Goal: Task Accomplishment & Management: Manage account settings

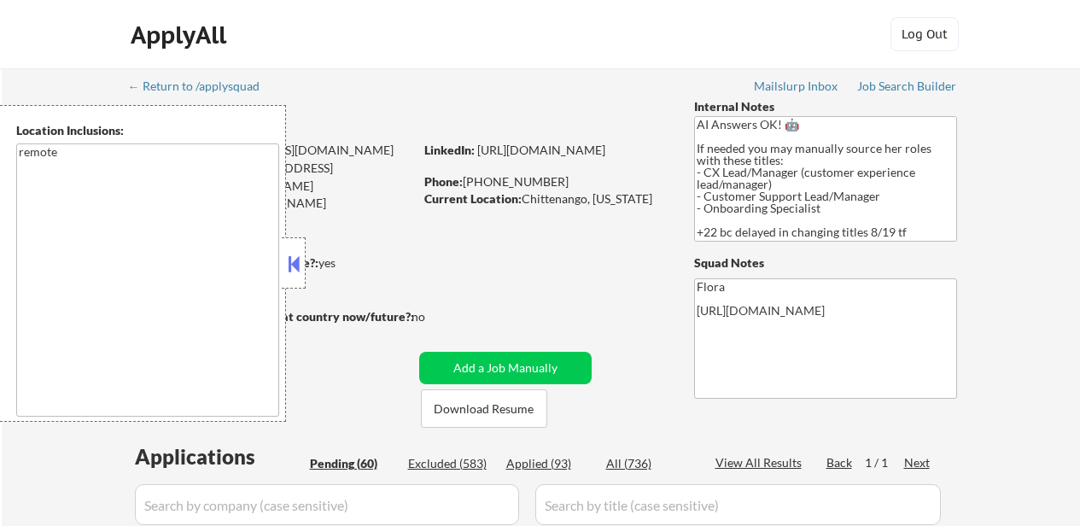
select select ""pending""
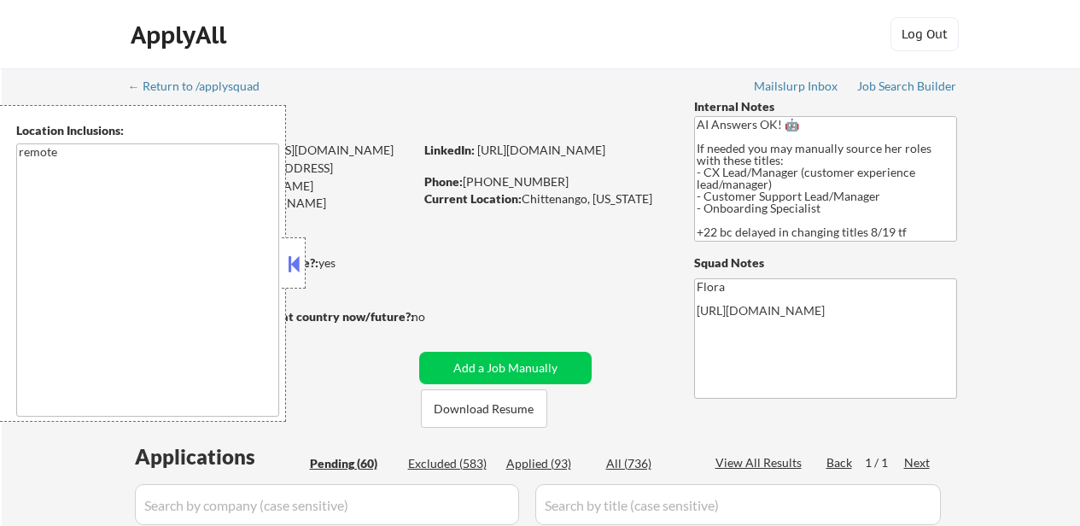
select select ""pending""
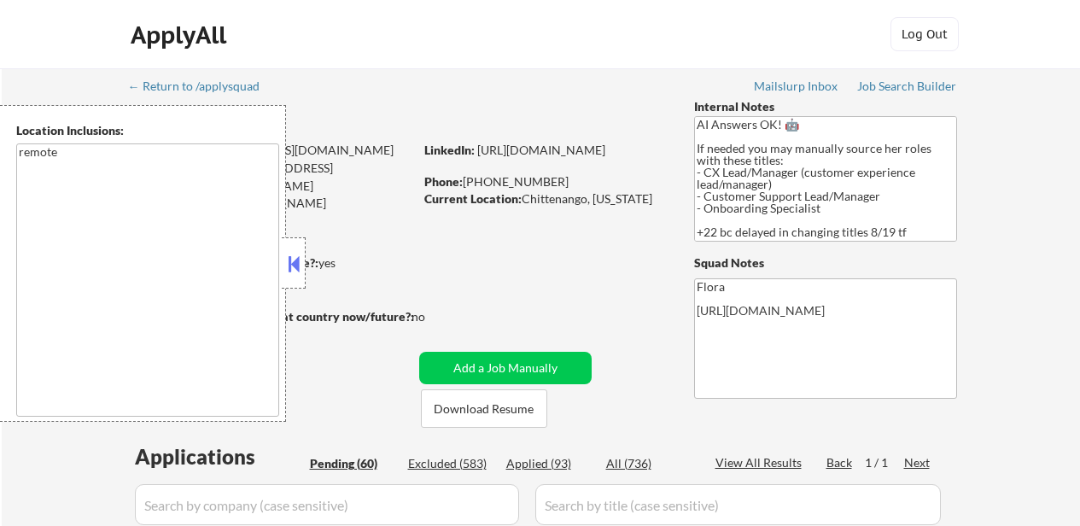
select select ""pending""
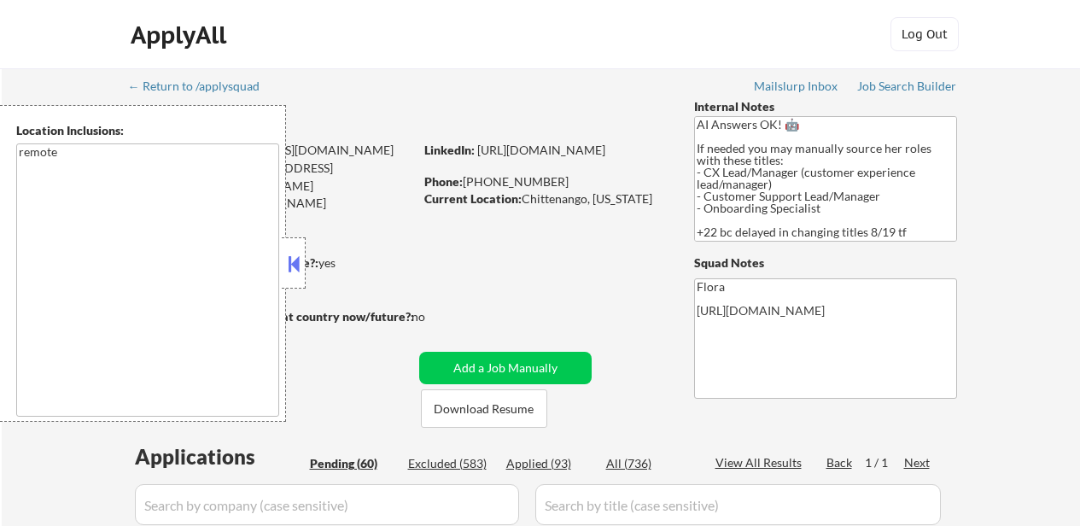
select select ""pending""
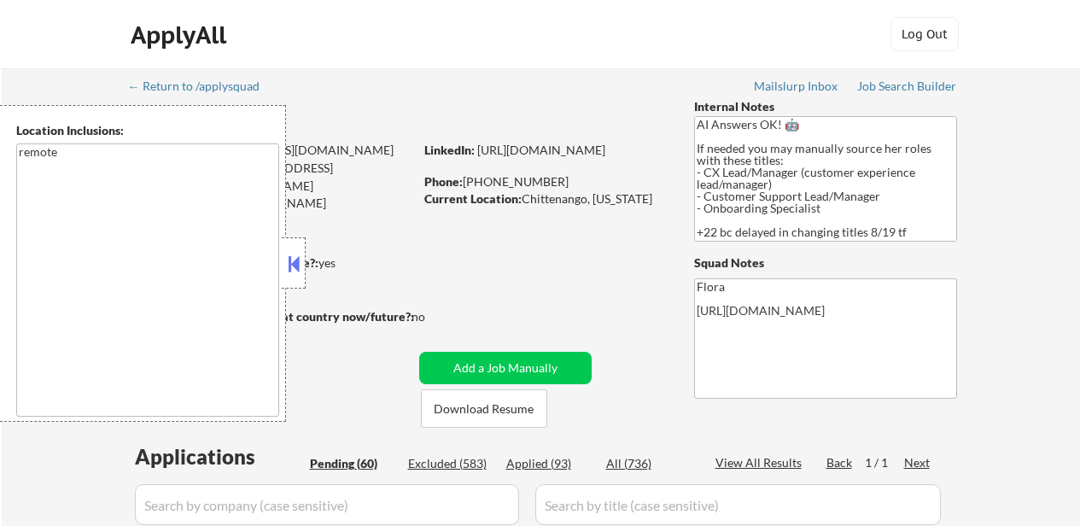
select select ""pending""
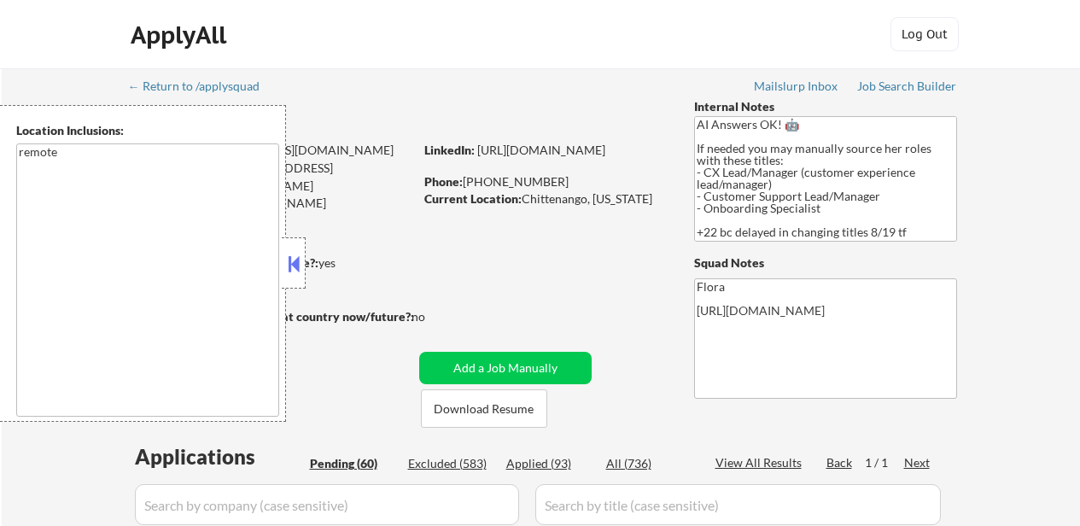
select select ""pending""
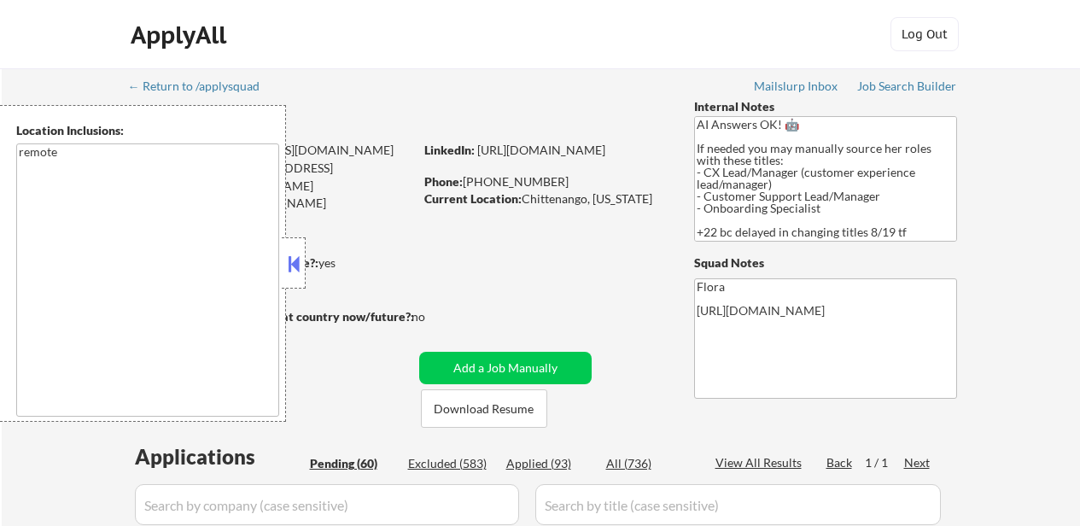
select select ""pending""
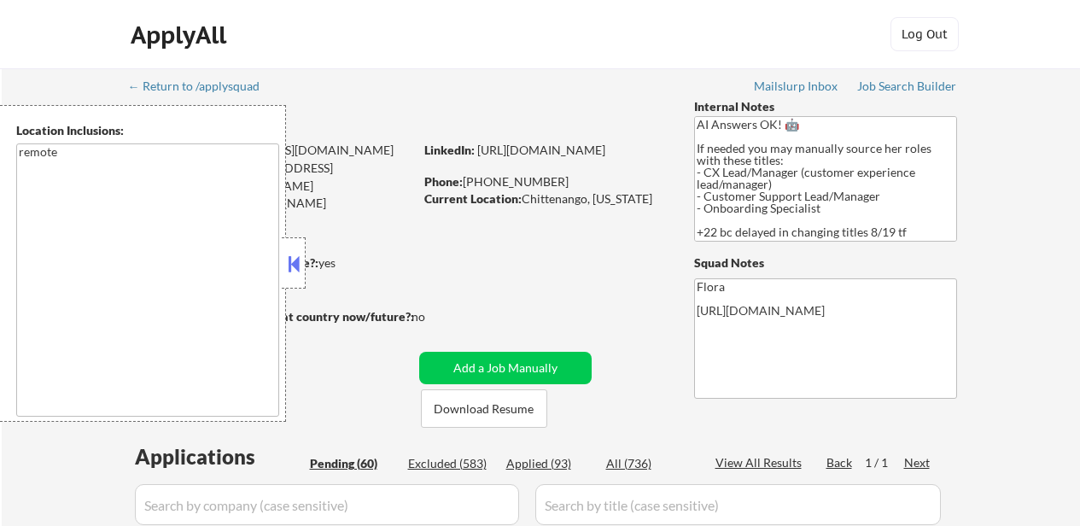
select select ""pending""
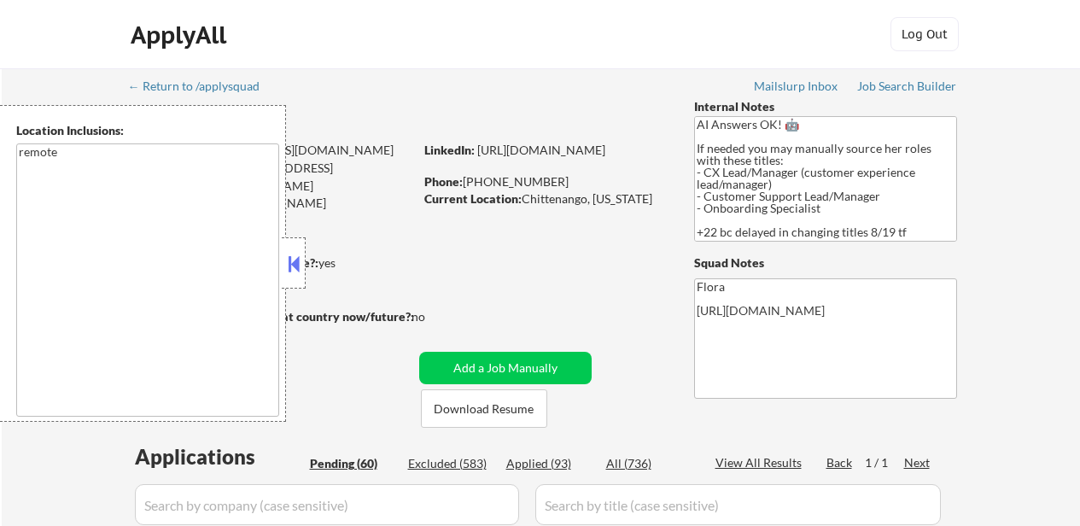
select select ""pending""
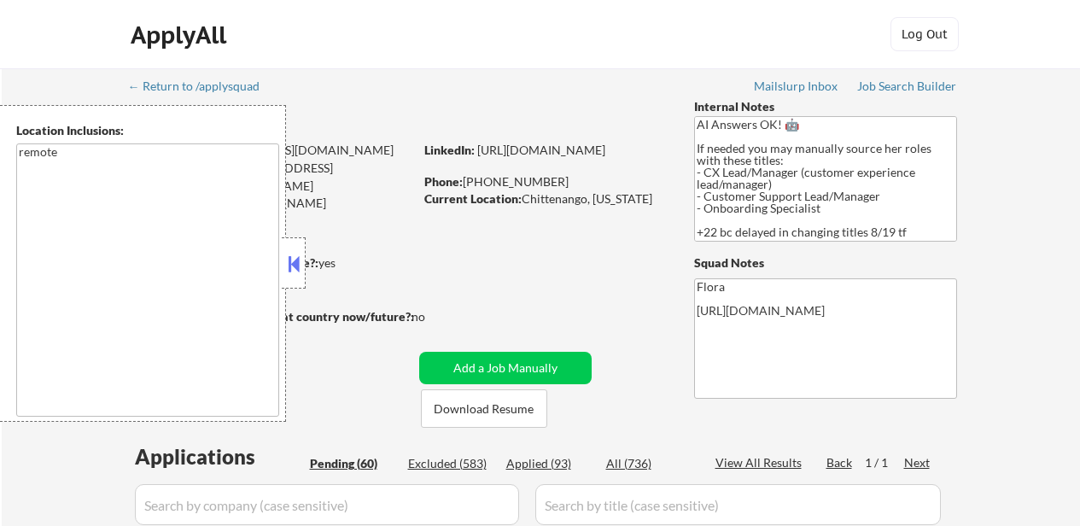
select select ""pending""
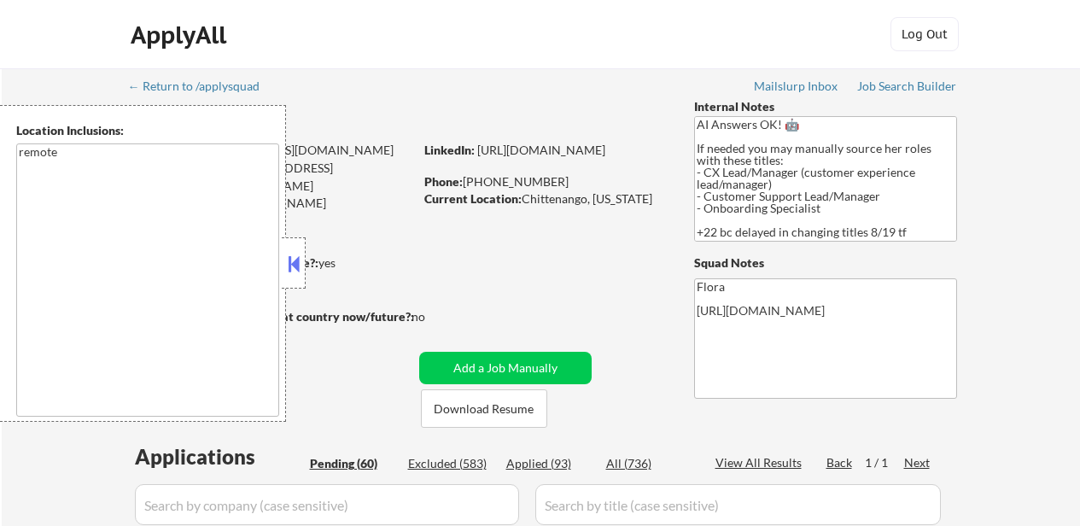
select select ""pending""
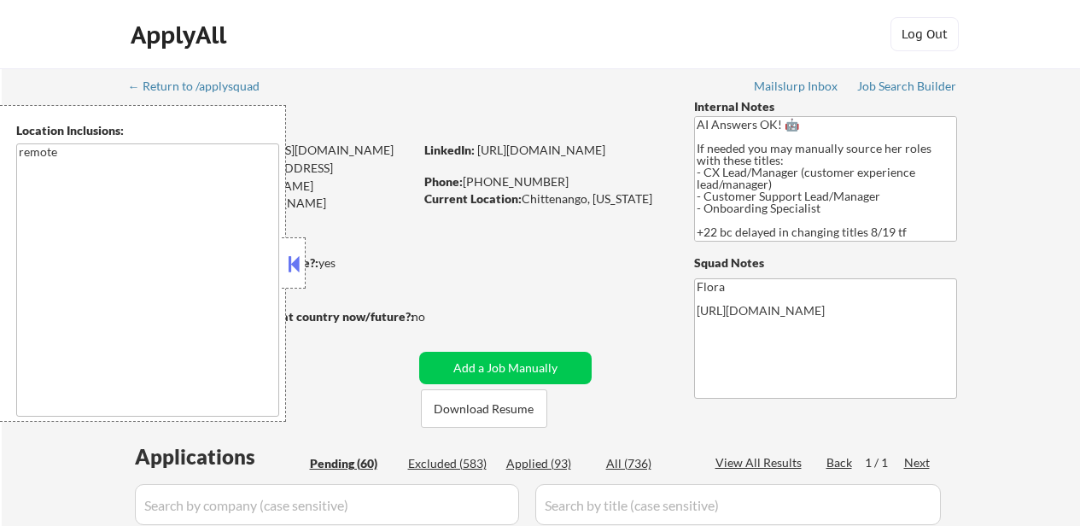
select select ""pending""
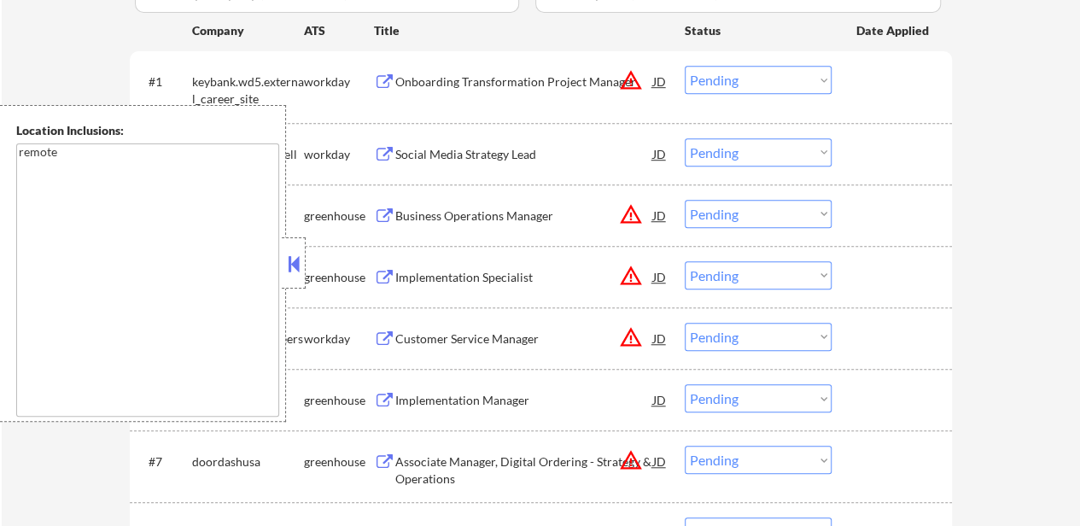
scroll to position [512, 0]
select select ""pending""
click at [295, 262] on button at bounding box center [293, 264] width 19 height 26
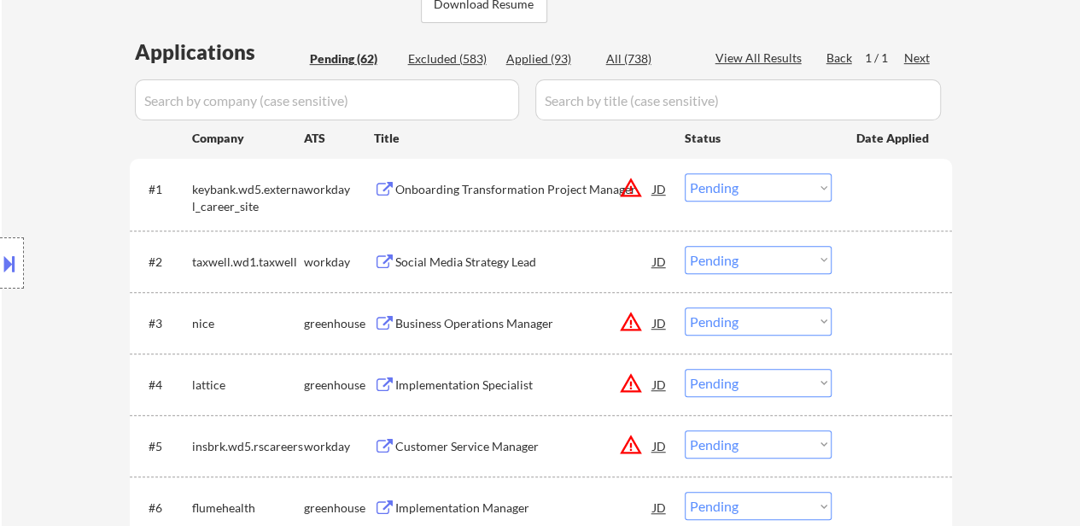
scroll to position [427, 0]
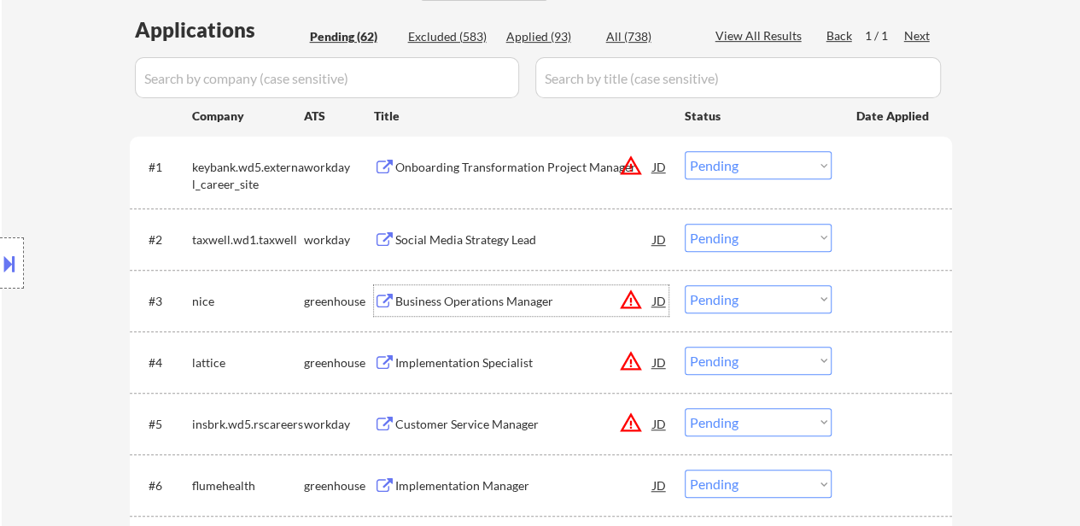
click at [483, 298] on div "Business Operations Manager" at bounding box center [524, 301] width 258 height 17
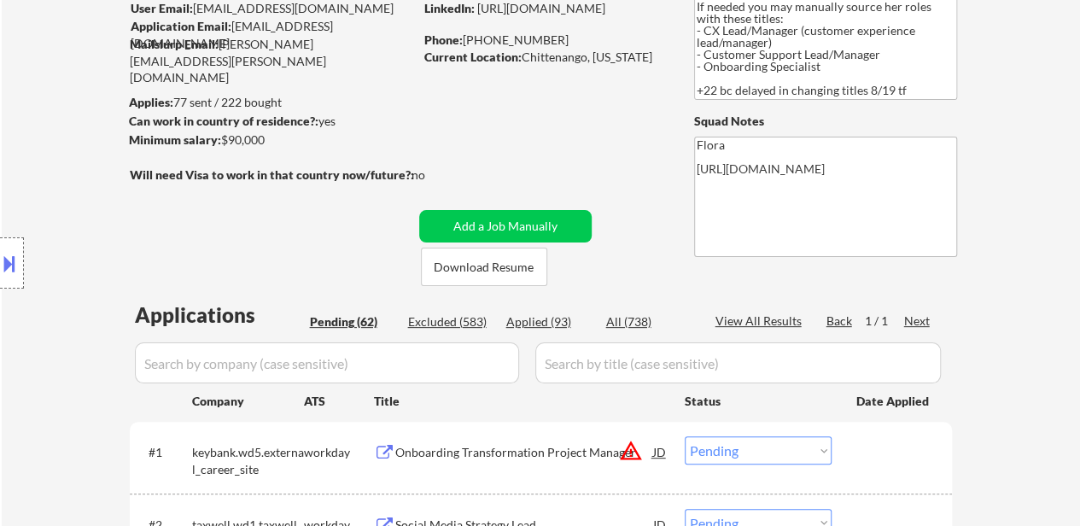
scroll to position [342, 0]
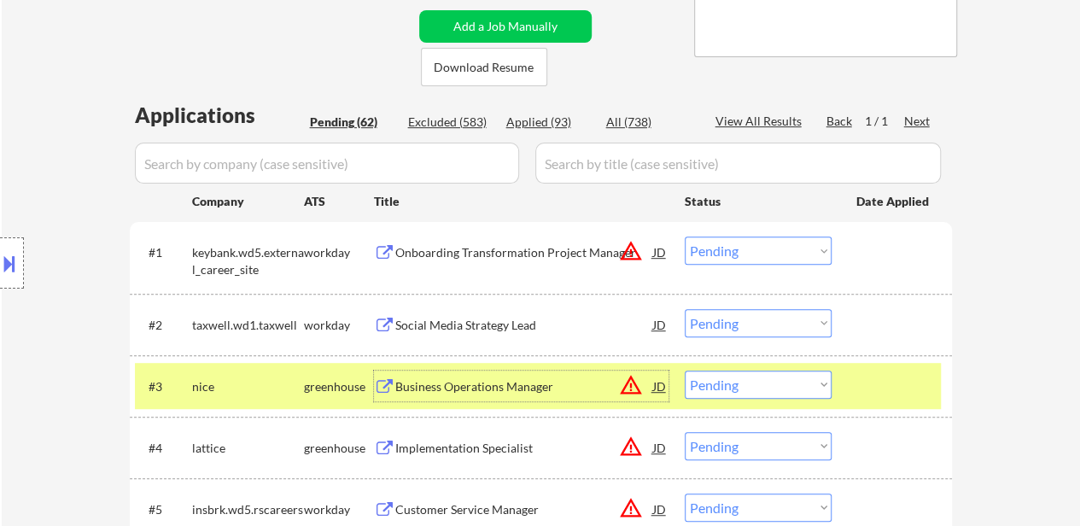
click at [755, 385] on select "Choose an option... Pending Applied Excluded (Questions) Excluded (Expired) Exc…" at bounding box center [758, 385] width 147 height 28
click at [685, 371] on select "Choose an option... Pending Applied Excluded (Questions) Excluded (Expired) Exc…" at bounding box center [758, 385] width 147 height 28
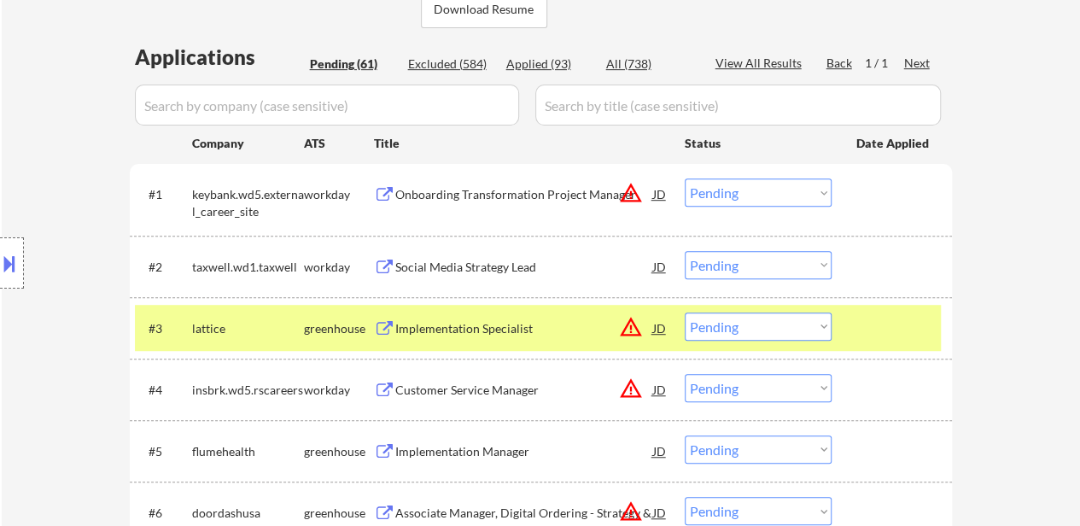
scroll to position [427, 0]
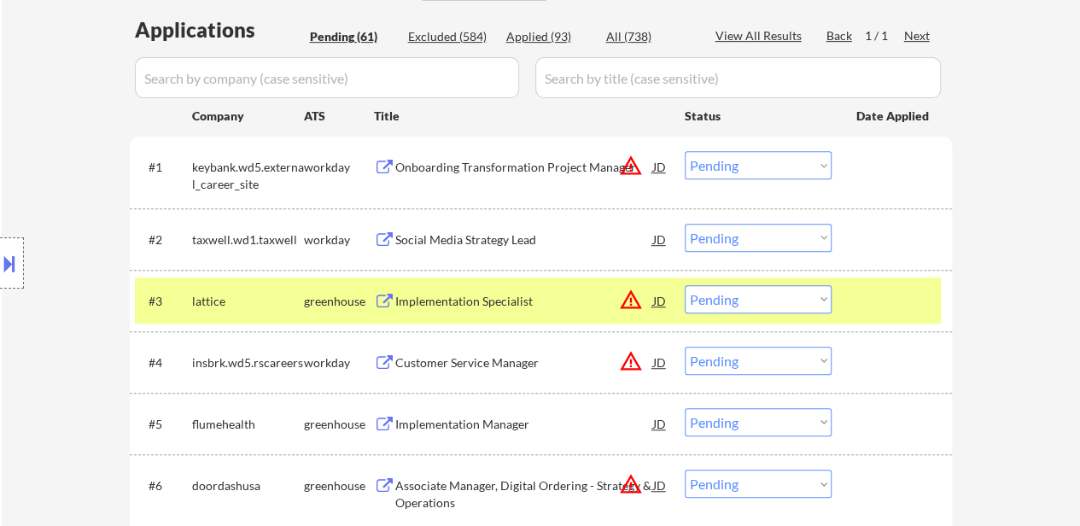
click at [441, 301] on div "Implementation Specialist" at bounding box center [524, 301] width 258 height 17
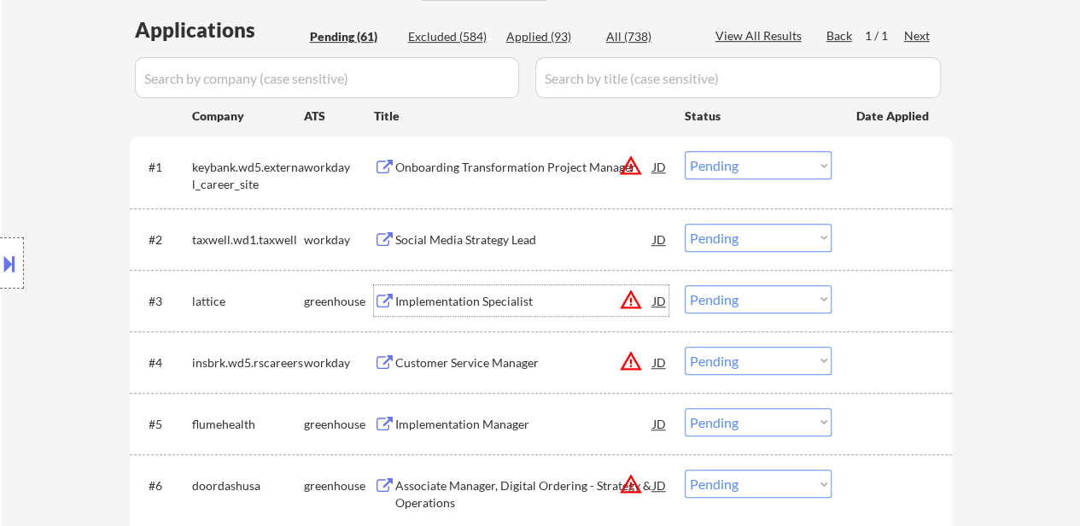
click at [726, 300] on select "Choose an option... Pending Applied Excluded (Questions) Excluded (Expired) Exc…" at bounding box center [758, 299] width 147 height 28
click at [685, 285] on select "Choose an option... Pending Applied Excluded (Questions) Excluded (Expired) Exc…" at bounding box center [758, 299] width 147 height 28
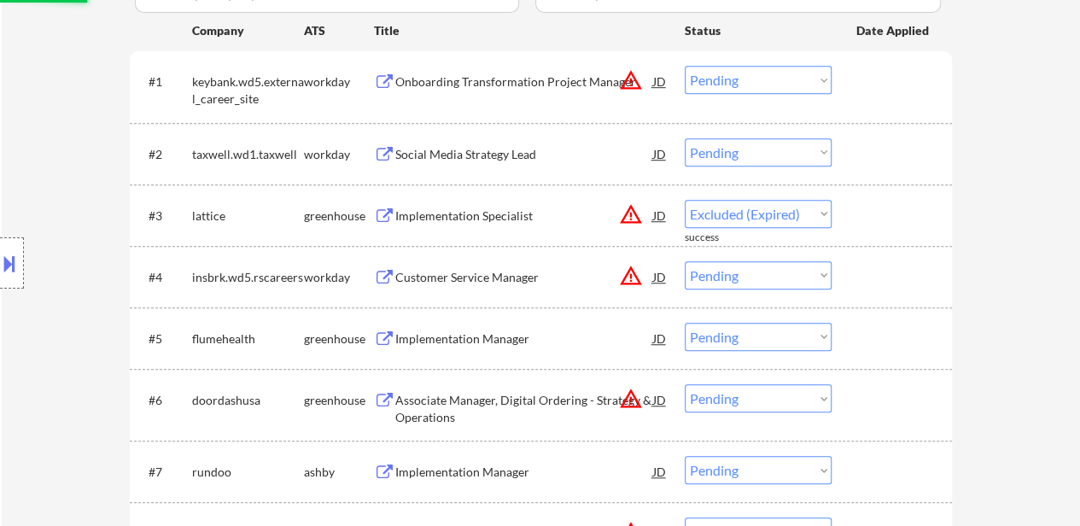
select select ""pending""
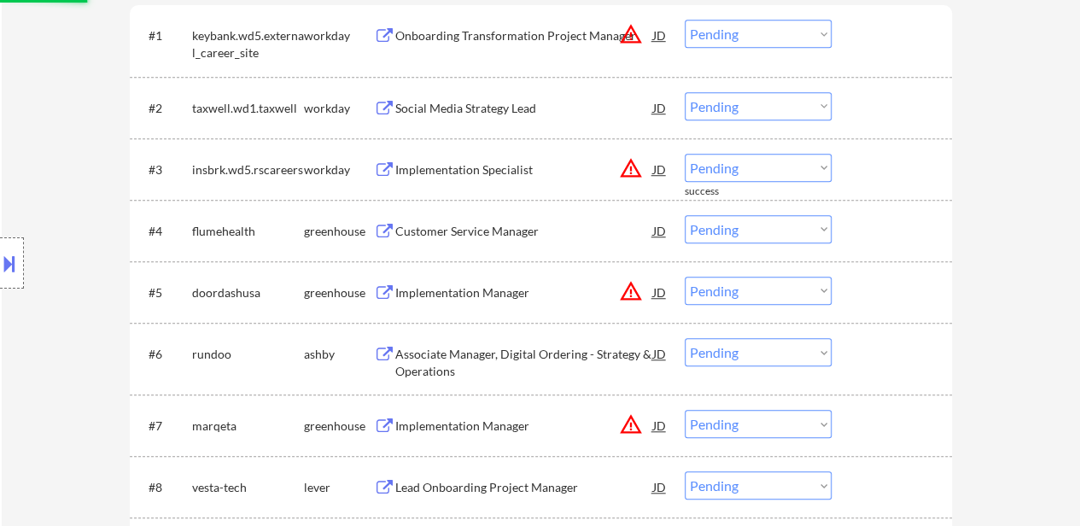
scroll to position [598, 0]
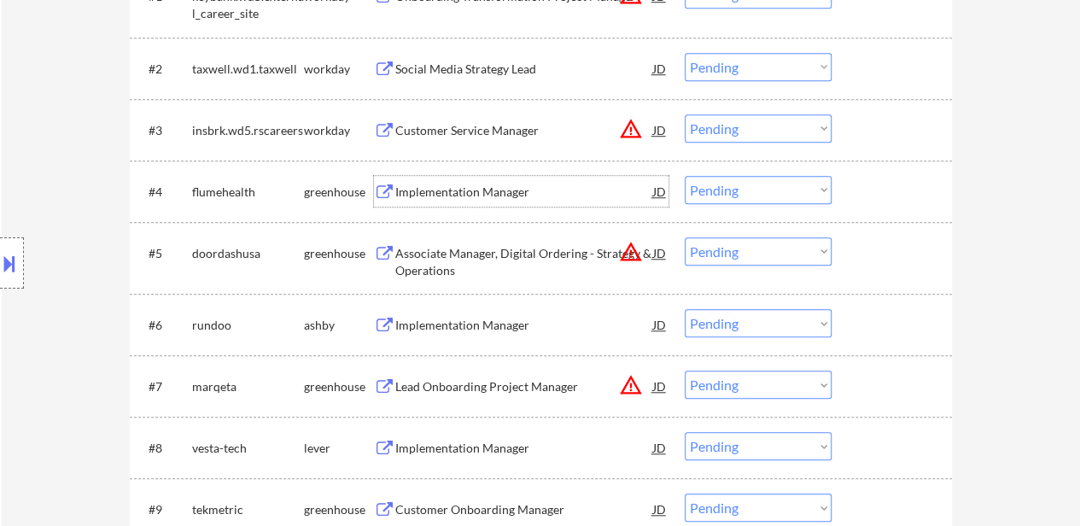
click at [487, 196] on div "Implementation Manager" at bounding box center [524, 192] width 258 height 17
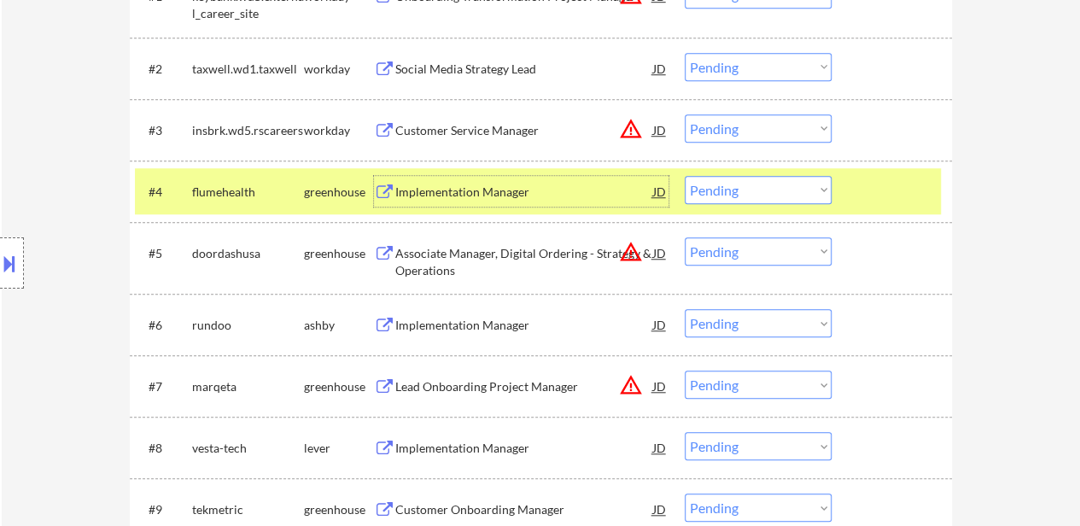
click at [794, 194] on select "Choose an option... Pending Applied Excluded (Questions) Excluded (Expired) Exc…" at bounding box center [758, 190] width 147 height 28
click at [685, 176] on select "Choose an option... Pending Applied Excluded (Questions) Excluded (Expired) Exc…" at bounding box center [758, 190] width 147 height 28
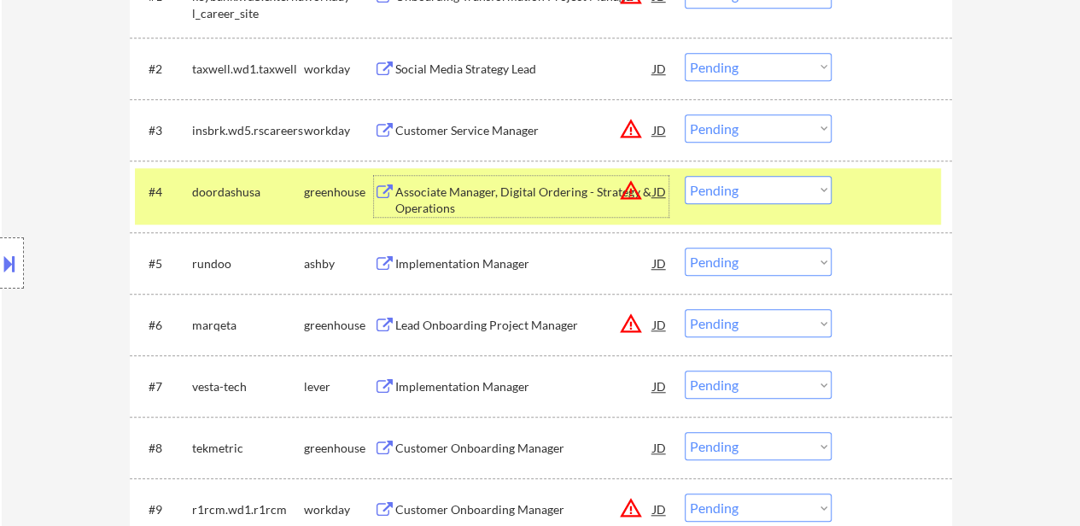
click at [459, 208] on div "Associate Manager, Digital Ordering - Strategy & Operations" at bounding box center [524, 200] width 258 height 33
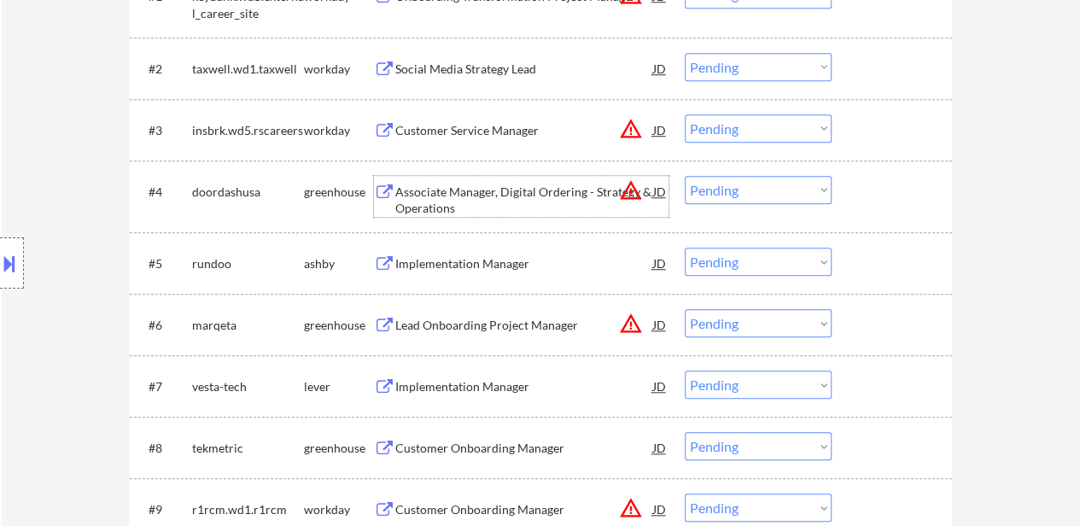
click at [506, 252] on div "Implementation Manager" at bounding box center [524, 263] width 258 height 31
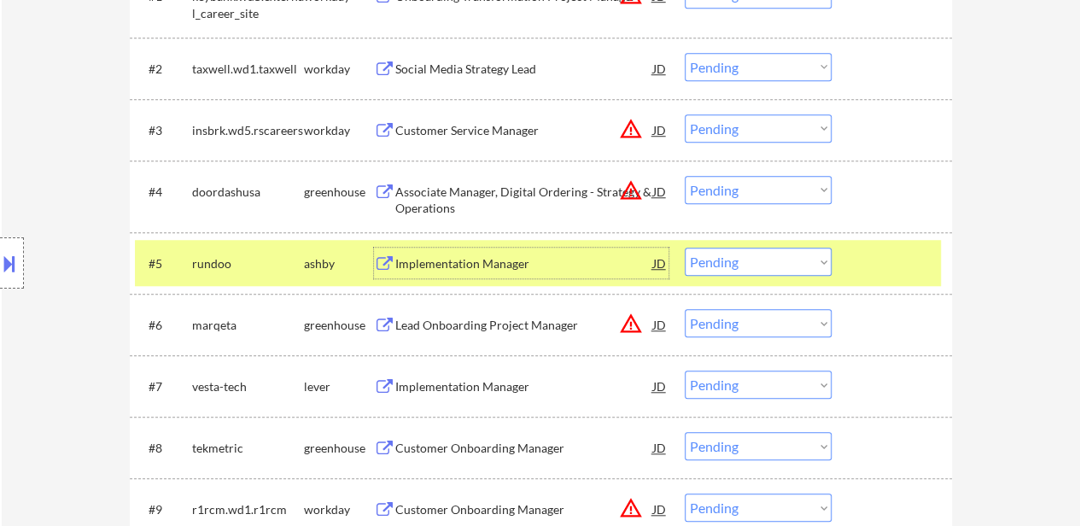
click at [767, 190] on select "Choose an option... Pending Applied Excluded (Questions) Excluded (Expired) Exc…" at bounding box center [758, 190] width 147 height 28
click at [685, 176] on select "Choose an option... Pending Applied Excluded (Questions) Excluded (Expired) Exc…" at bounding box center [758, 190] width 147 height 28
click at [487, 262] on div "Implementation Manager" at bounding box center [524, 263] width 258 height 17
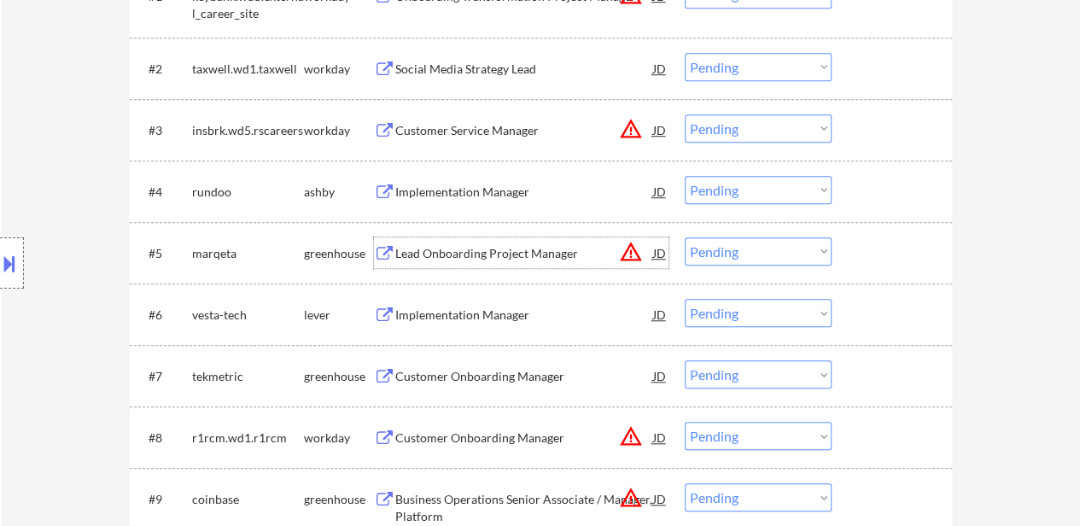
click at [728, 182] on select "Choose an option... Pending Applied Excluded (Questions) Excluded (Expired) Exc…" at bounding box center [758, 190] width 147 height 28
click at [685, 176] on select "Choose an option... Pending Applied Excluded (Questions) Excluded (Expired) Exc…" at bounding box center [758, 190] width 147 height 28
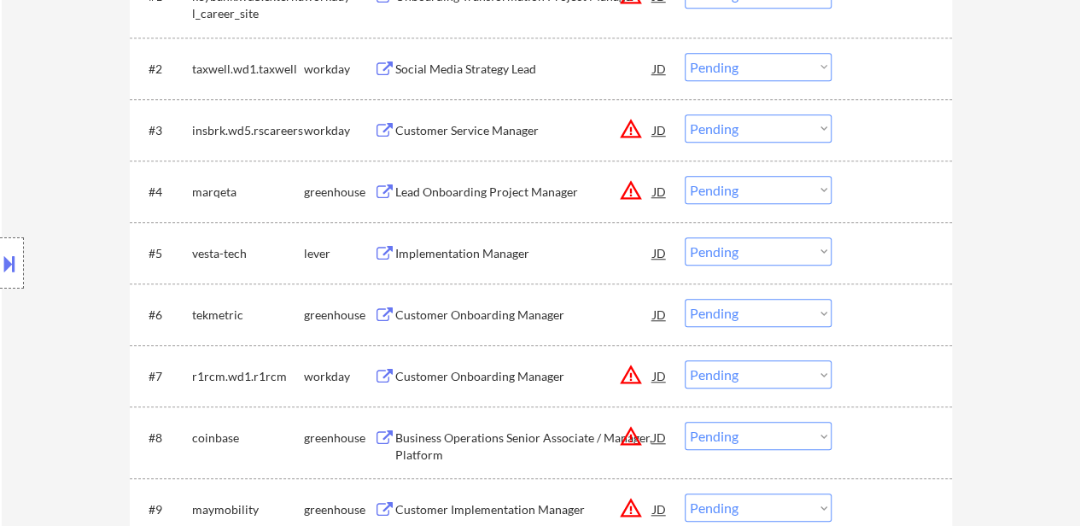
click at [747, 180] on select "Choose an option... Pending Applied Excluded (Questions) Excluded (Expired) Exc…" at bounding box center [758, 190] width 147 height 28
click at [685, 176] on select "Choose an option... Pending Applied Excluded (Questions) Excluded (Expired) Exc…" at bounding box center [758, 190] width 147 height 28
select select ""pending""
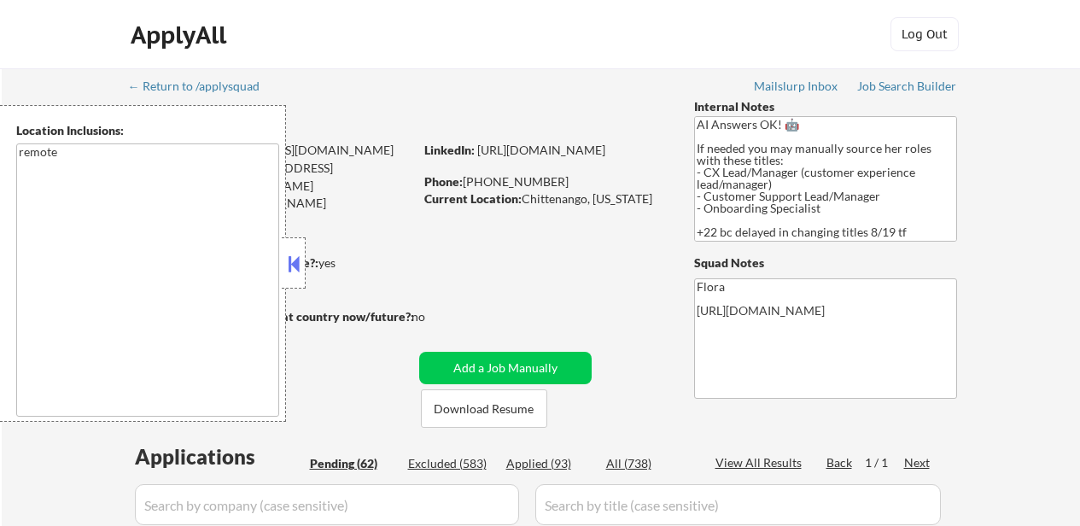
select select ""pending""
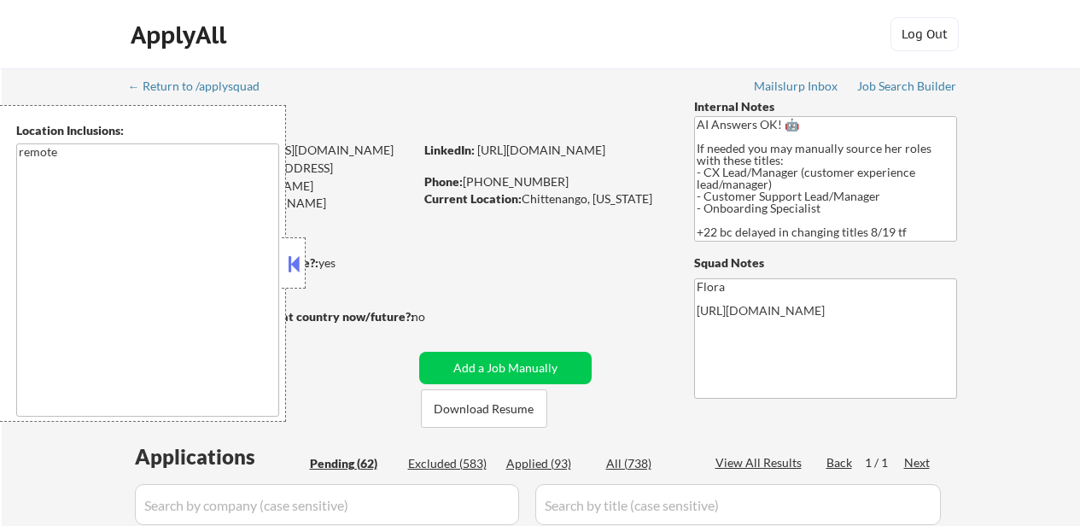
select select ""pending""
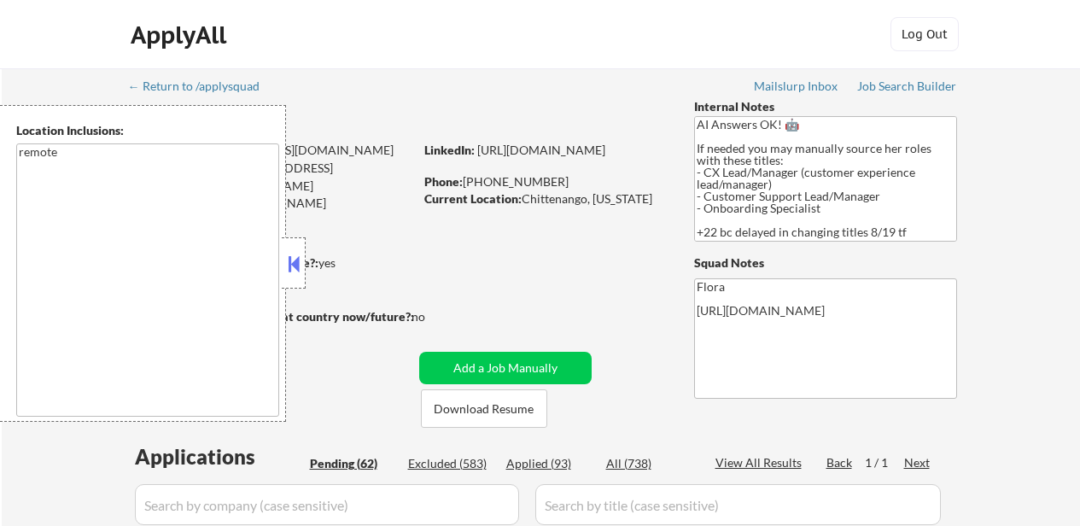
select select ""pending""
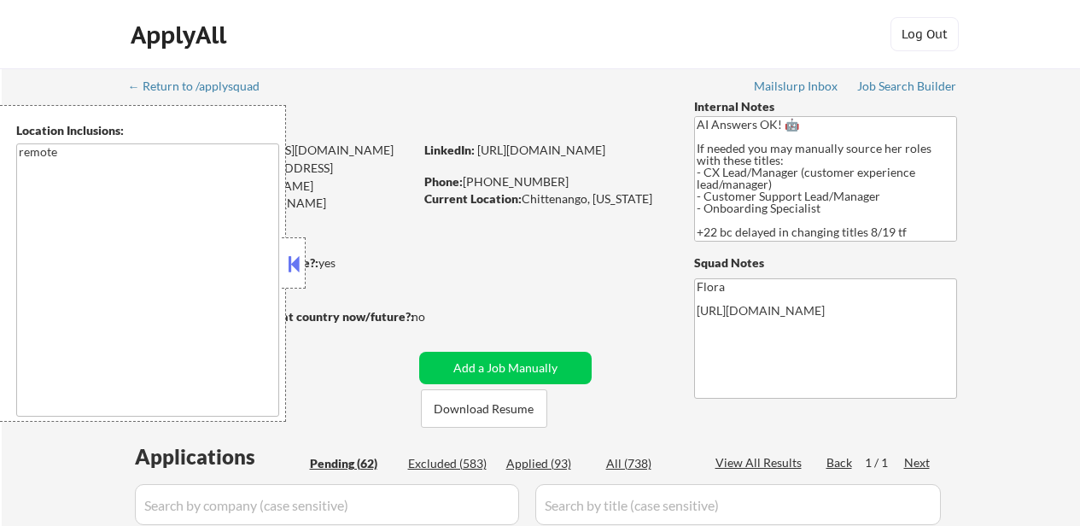
select select ""pending""
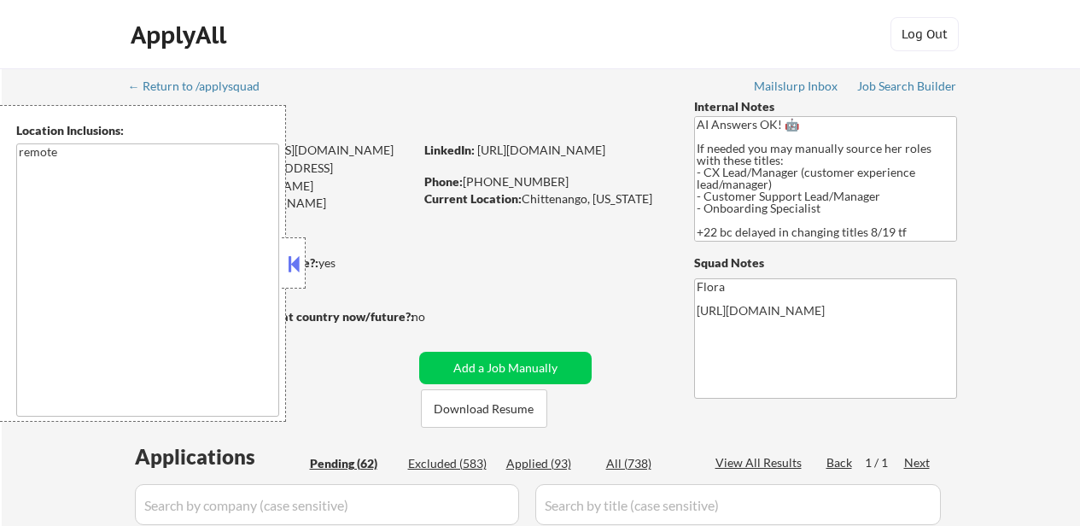
select select ""pending""
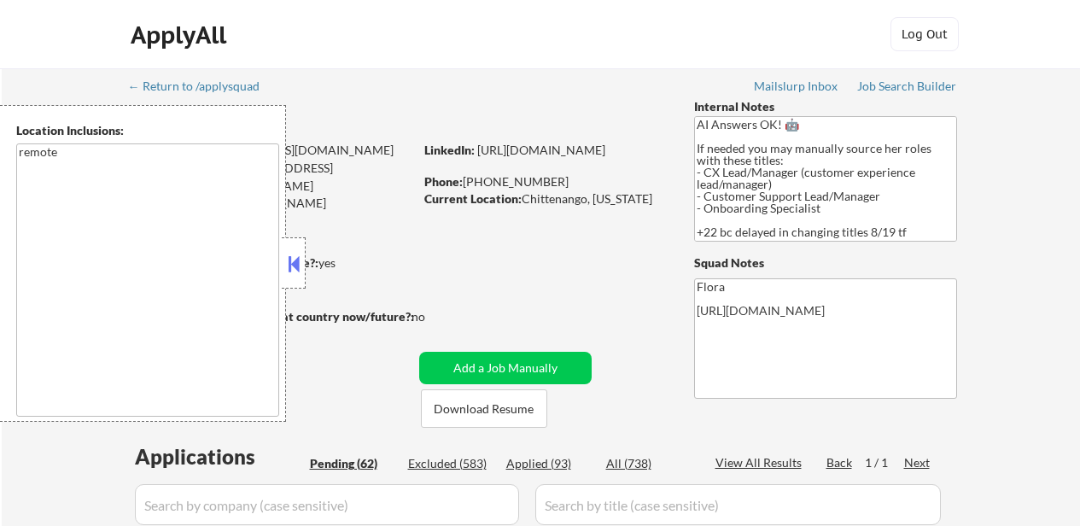
select select ""pending""
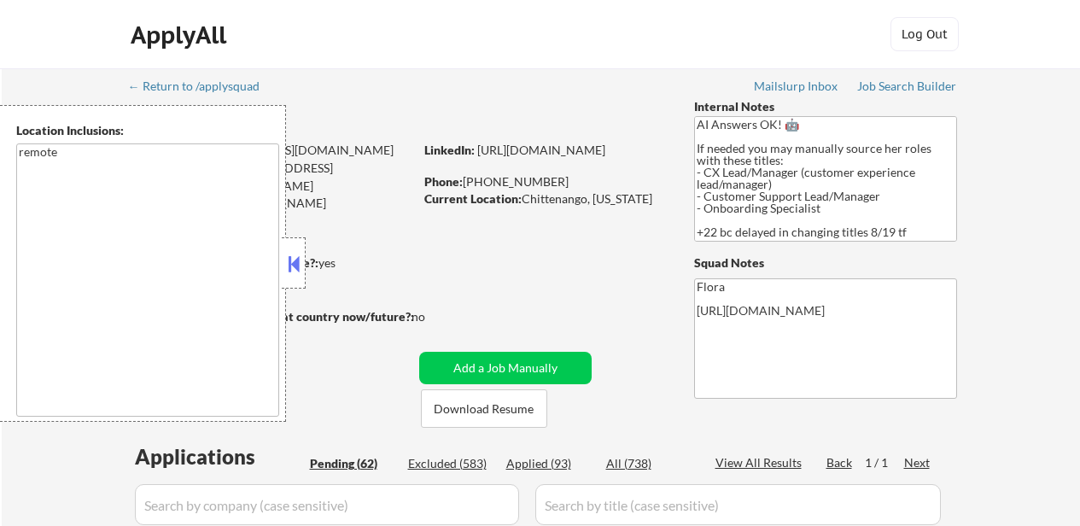
select select ""pending""
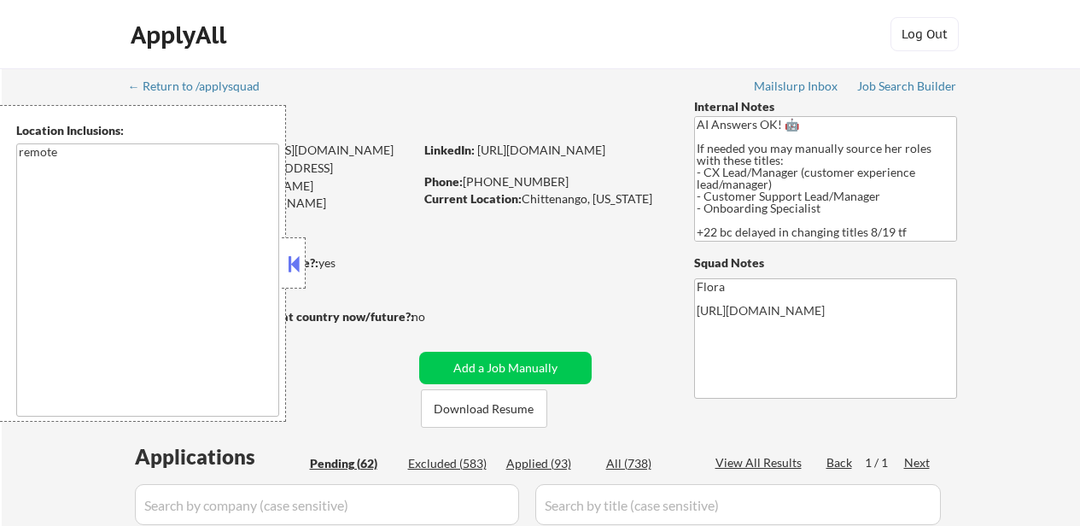
select select ""pending""
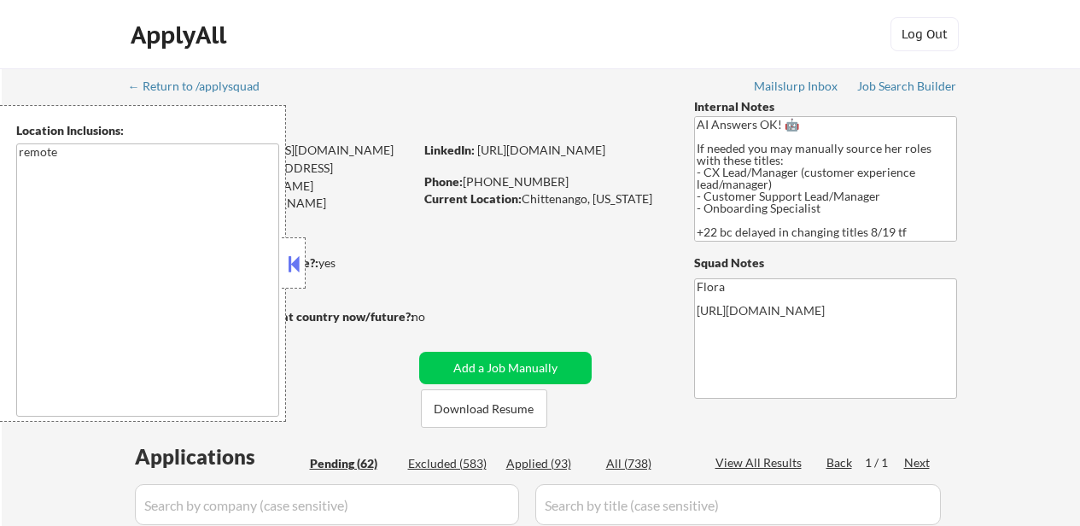
select select ""pending""
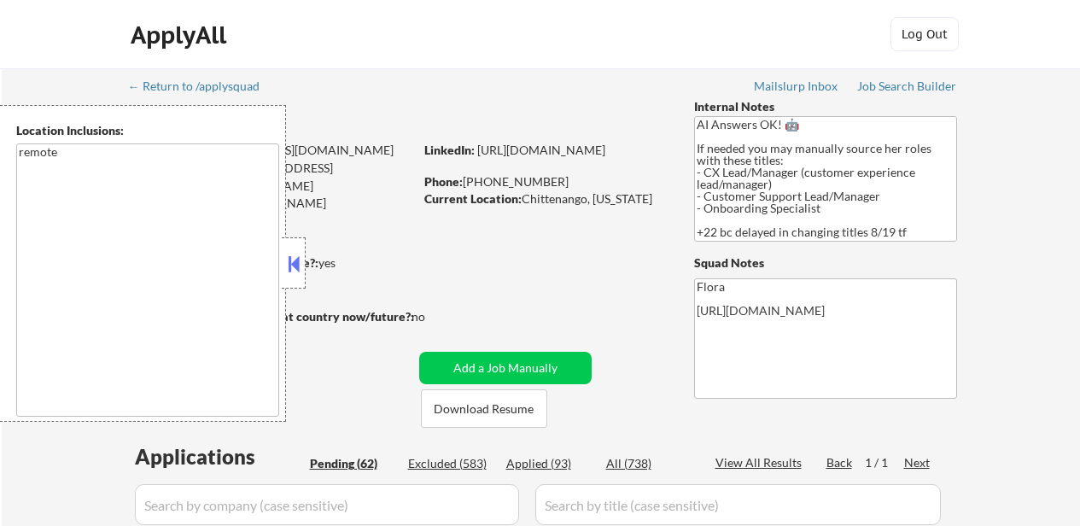
select select ""pending""
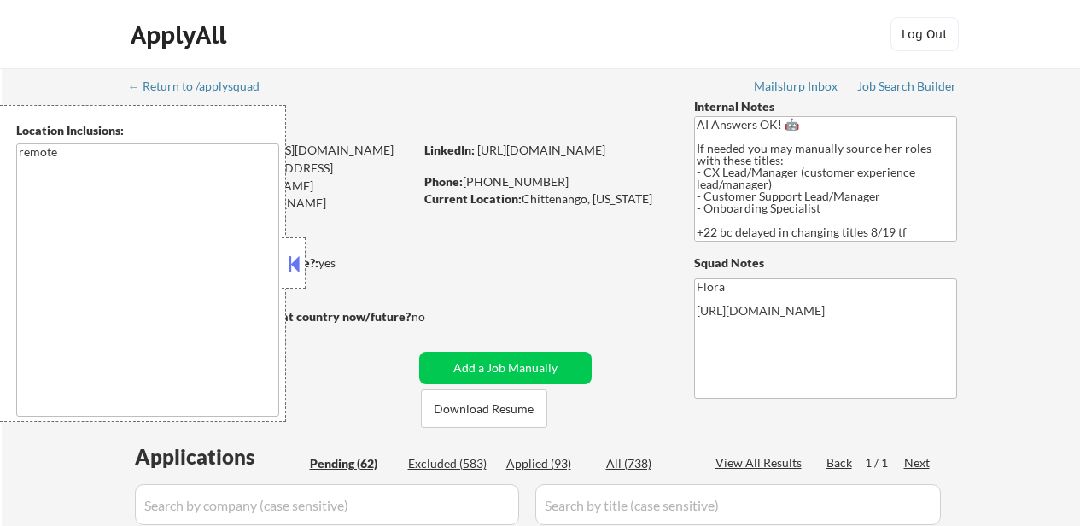
select select ""pending""
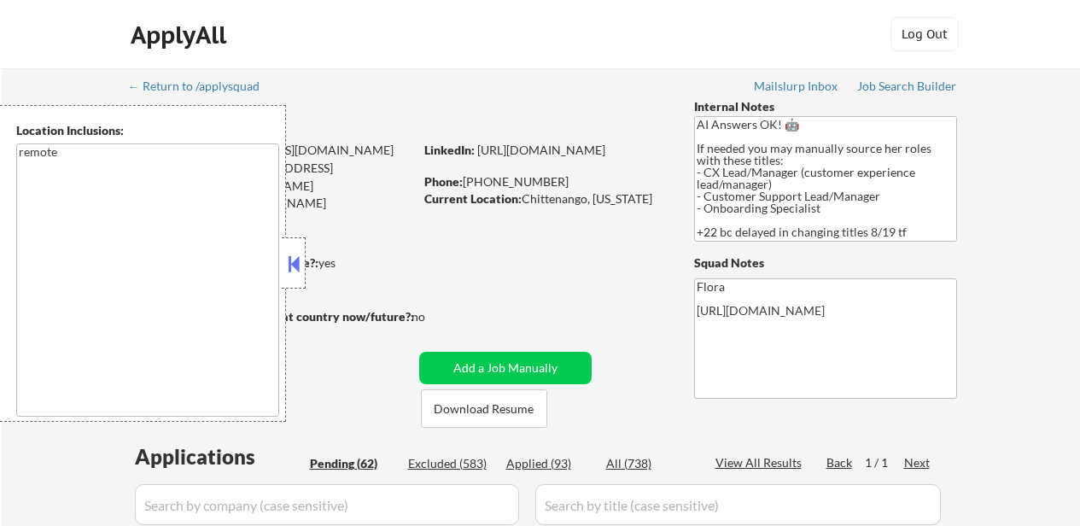
select select ""pending""
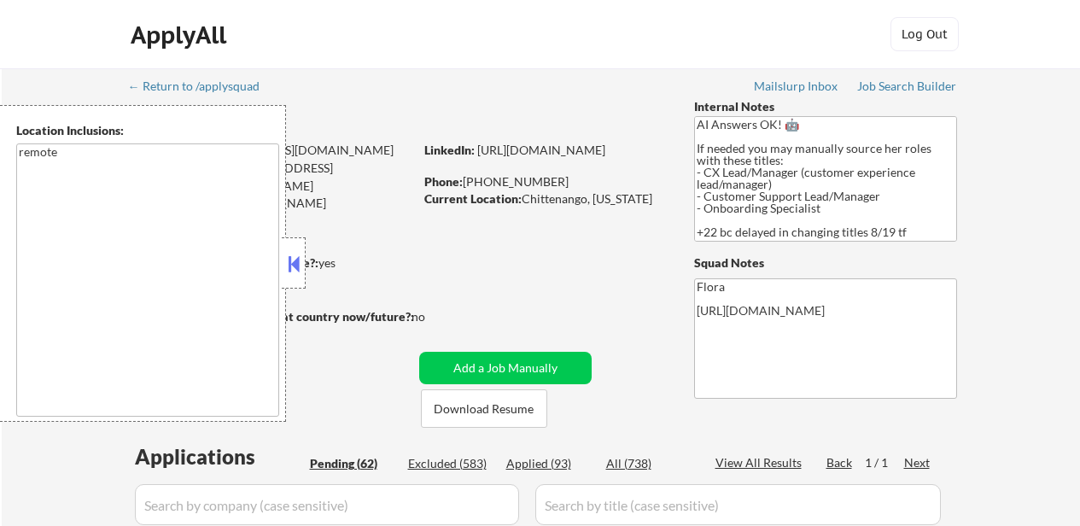
select select ""pending""
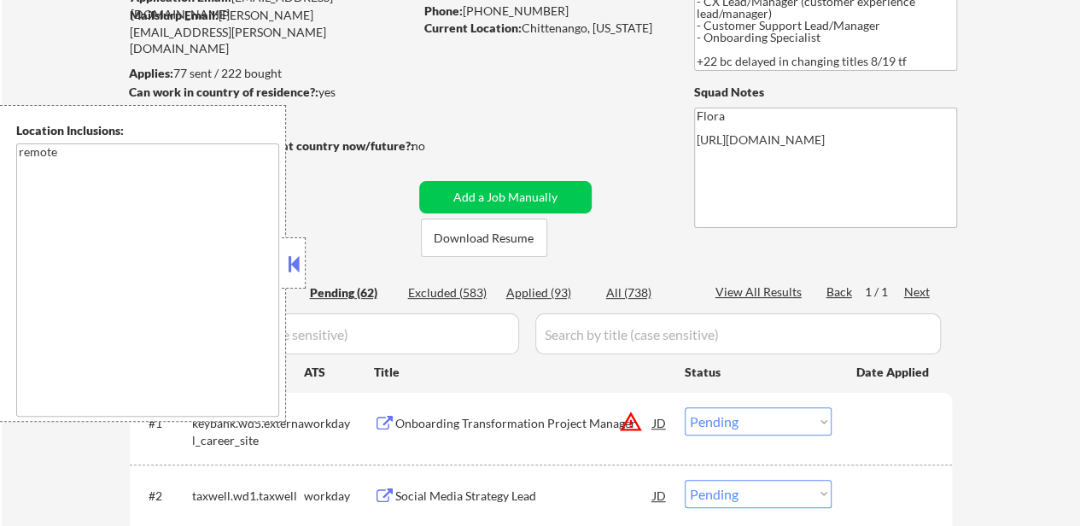
click at [295, 254] on button at bounding box center [293, 264] width 19 height 26
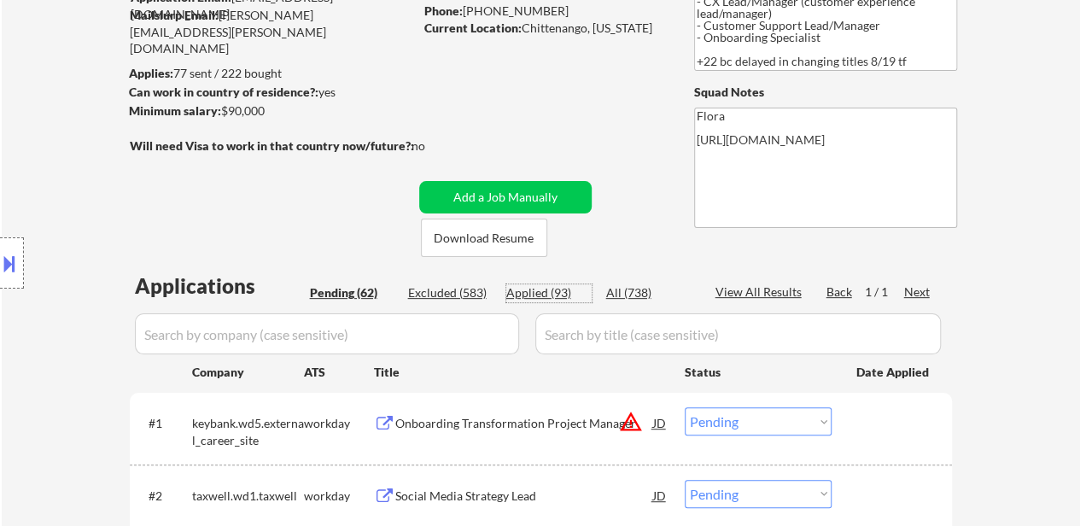
click at [541, 289] on div "Applied (93)" at bounding box center [548, 292] width 85 height 17
select select ""applied""
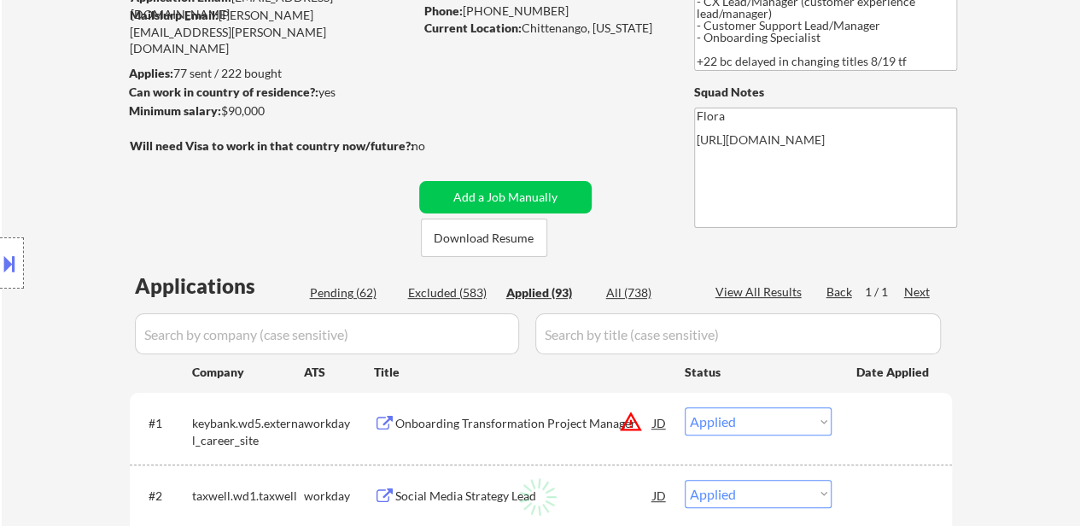
select select ""applied""
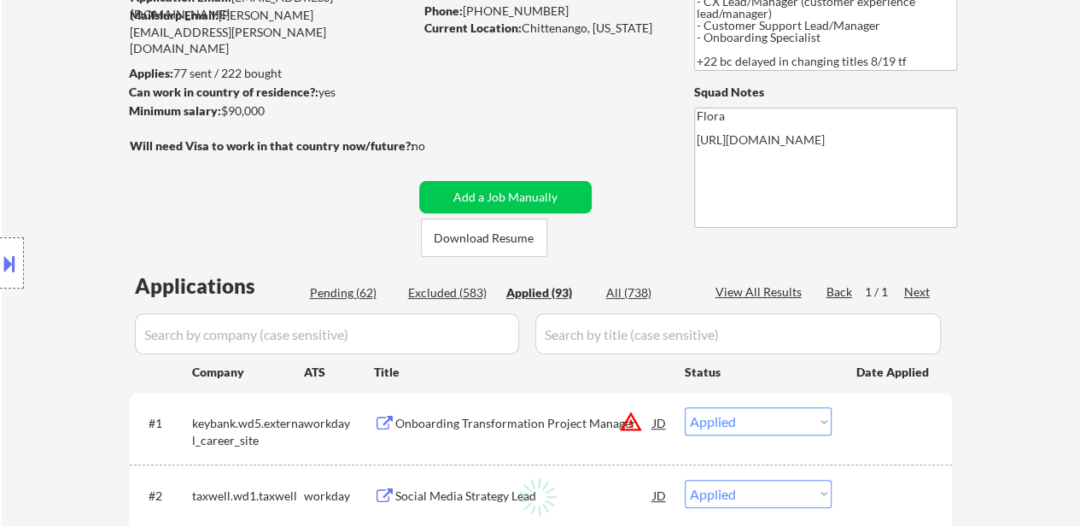
select select ""applied""
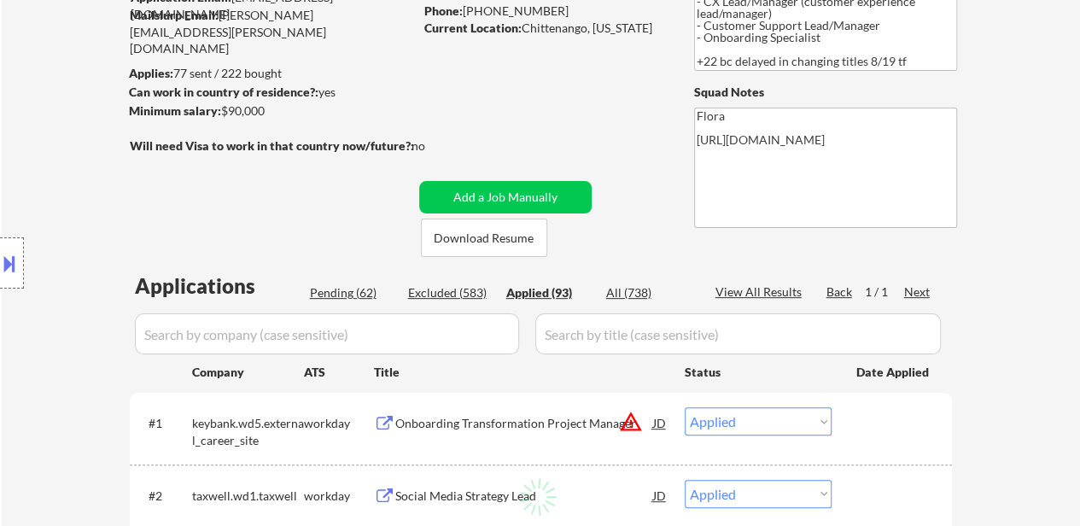
select select ""applied""
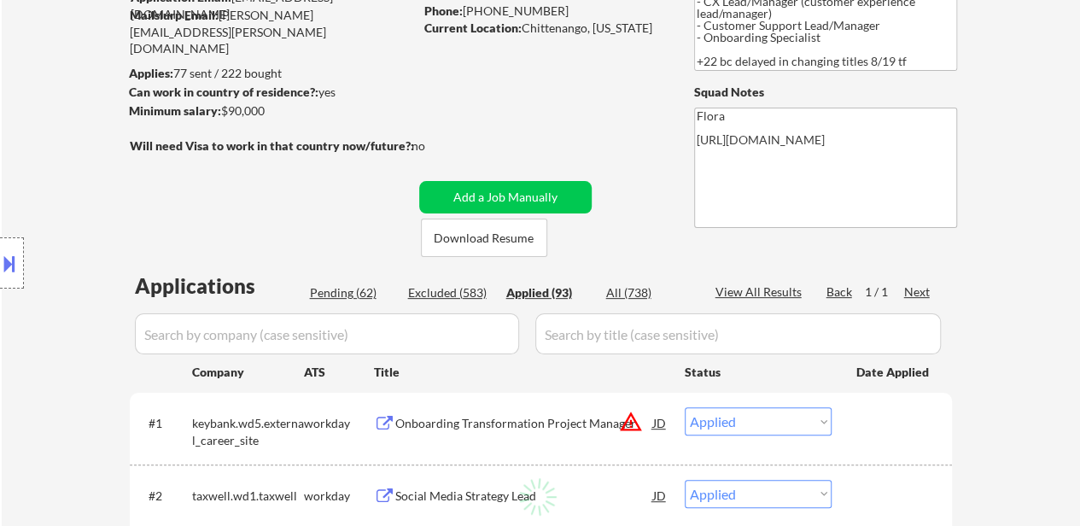
select select ""applied""
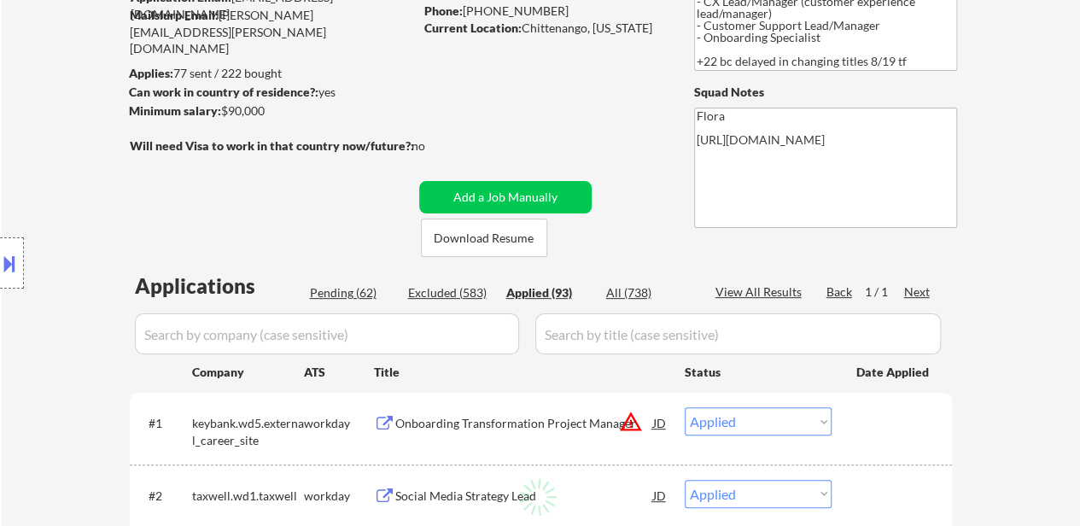
select select ""applied""
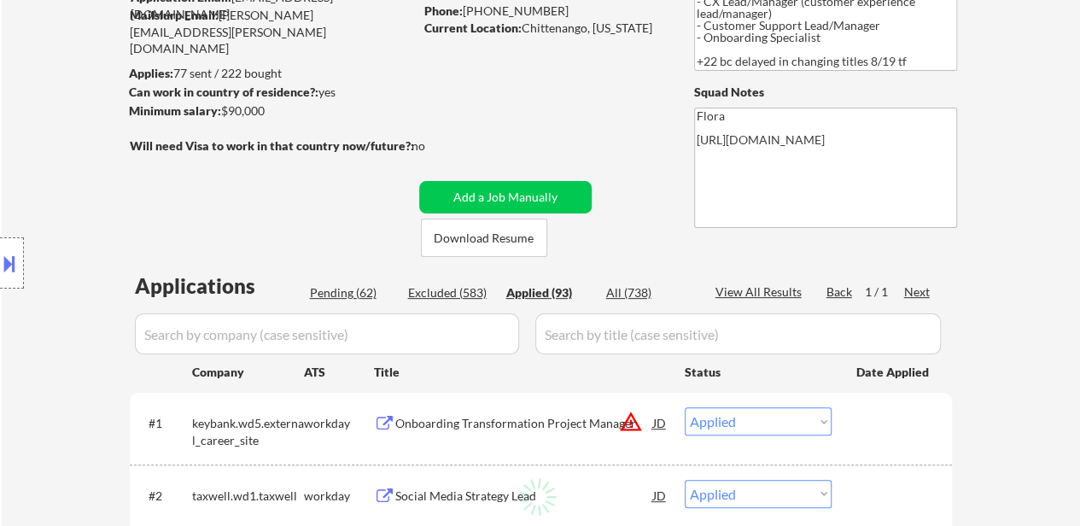
select select ""applied""
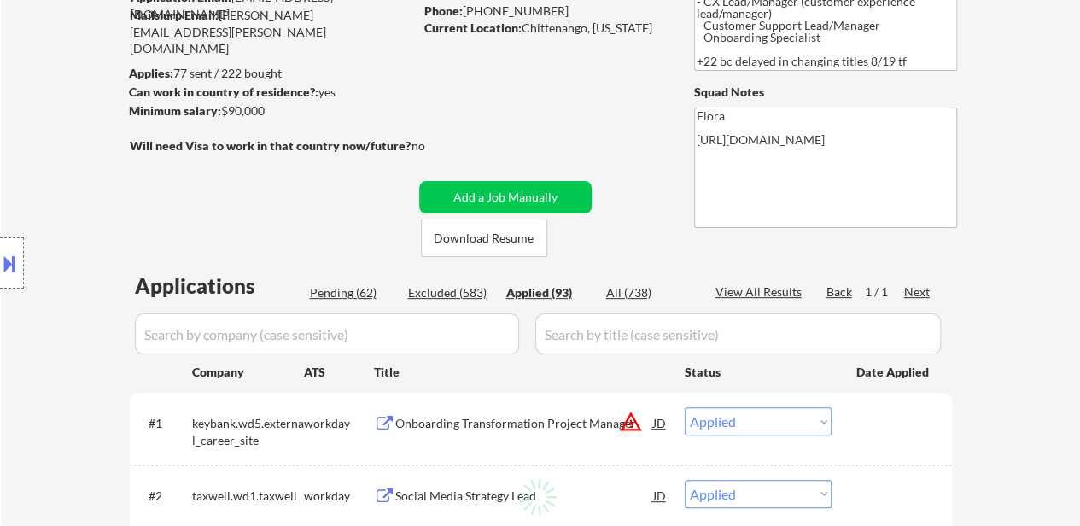
select select ""applied""
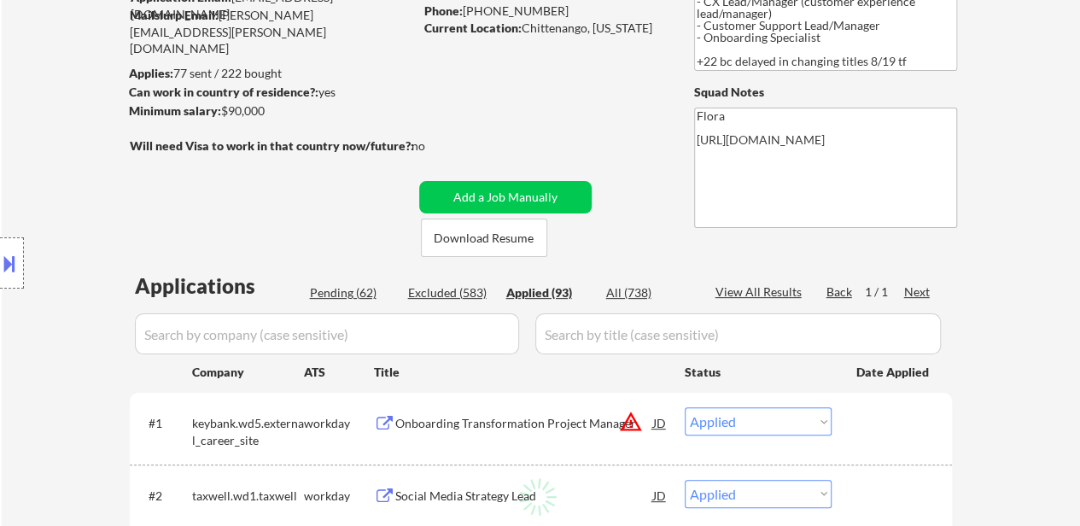
select select ""applied""
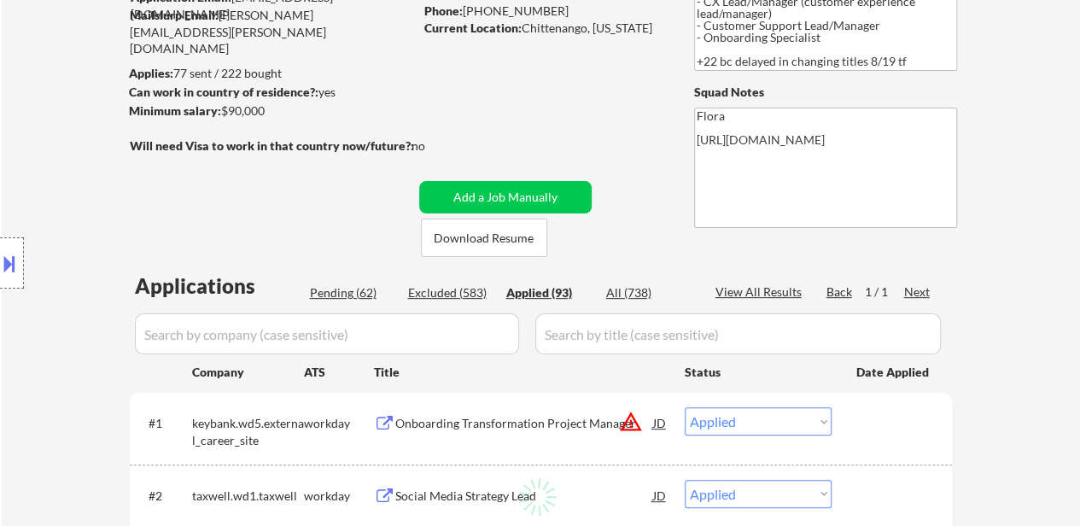
select select ""applied""
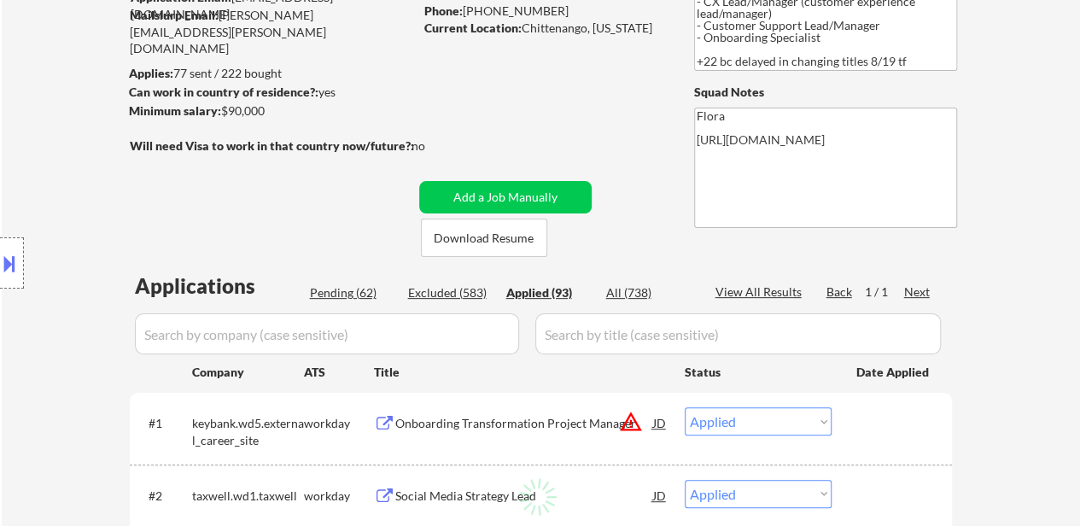
select select ""applied""
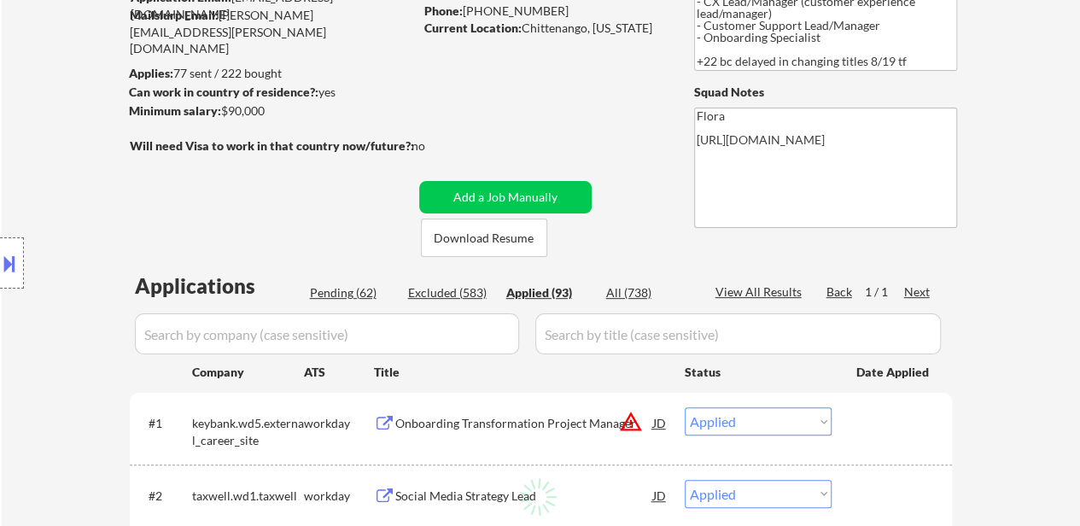
select select ""applied""
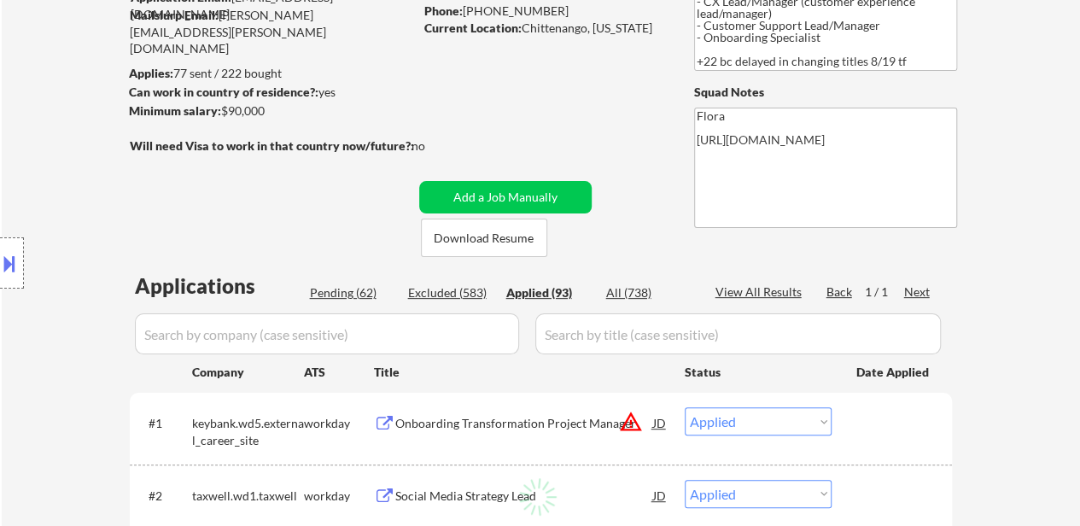
select select ""applied""
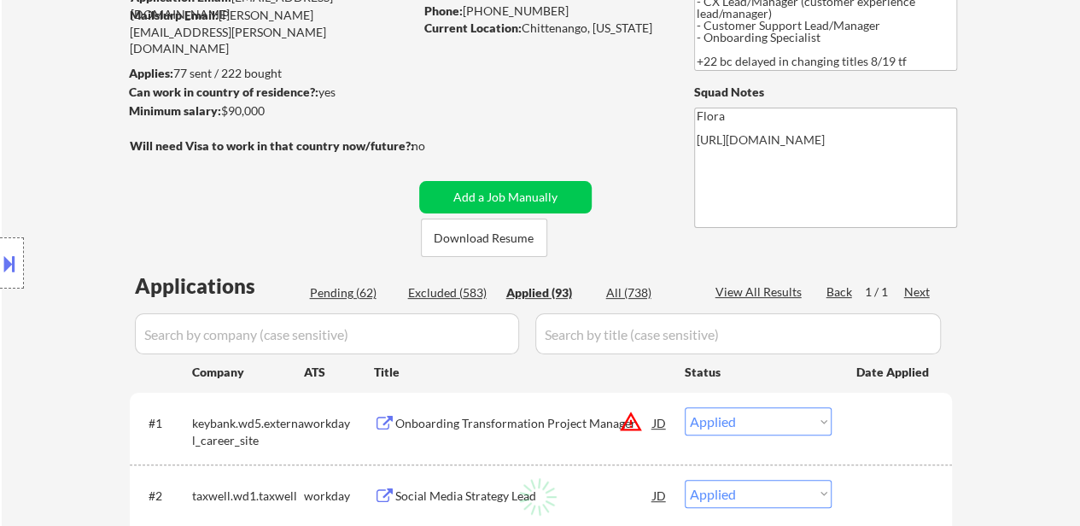
select select ""applied""
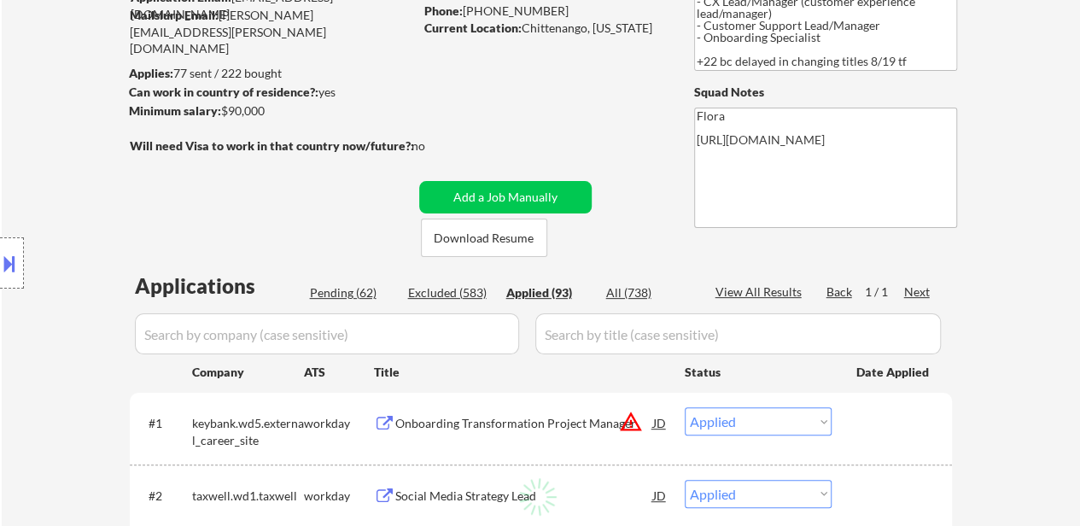
select select ""applied""
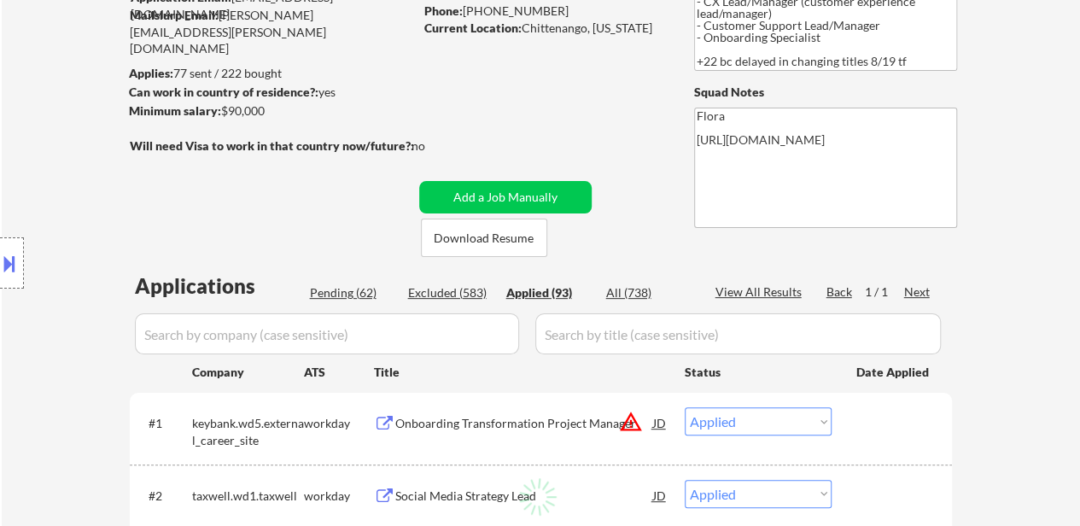
select select ""applied""
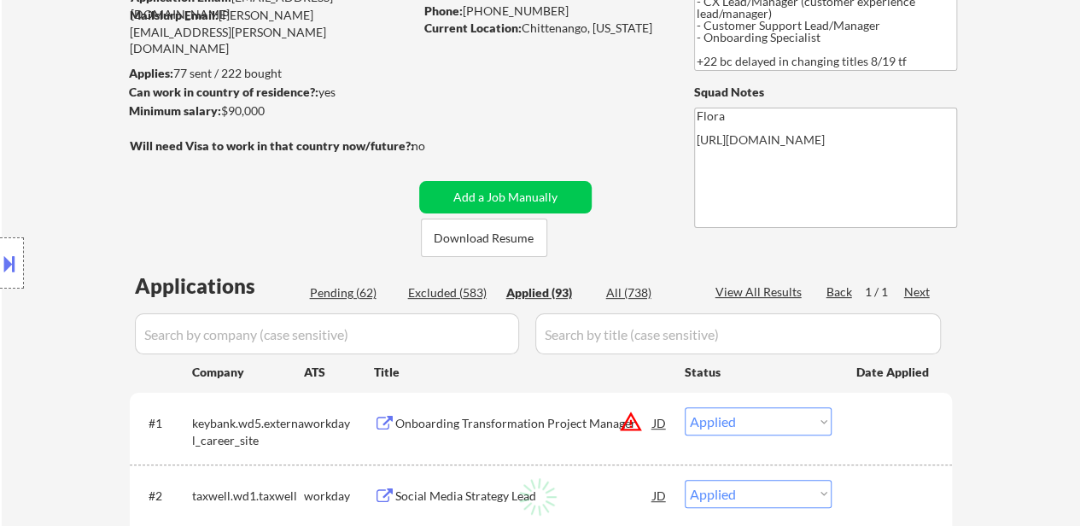
select select ""applied""
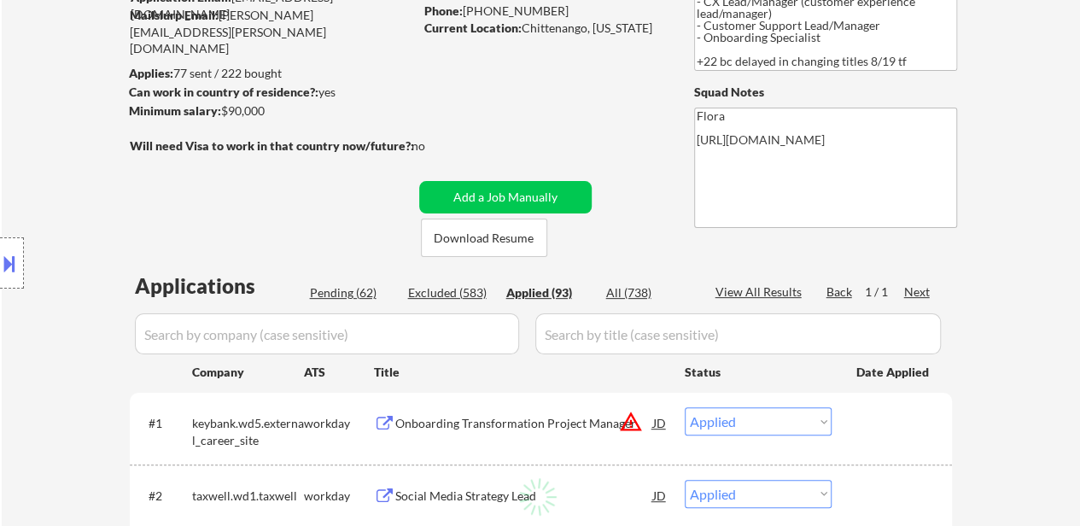
select select ""applied""
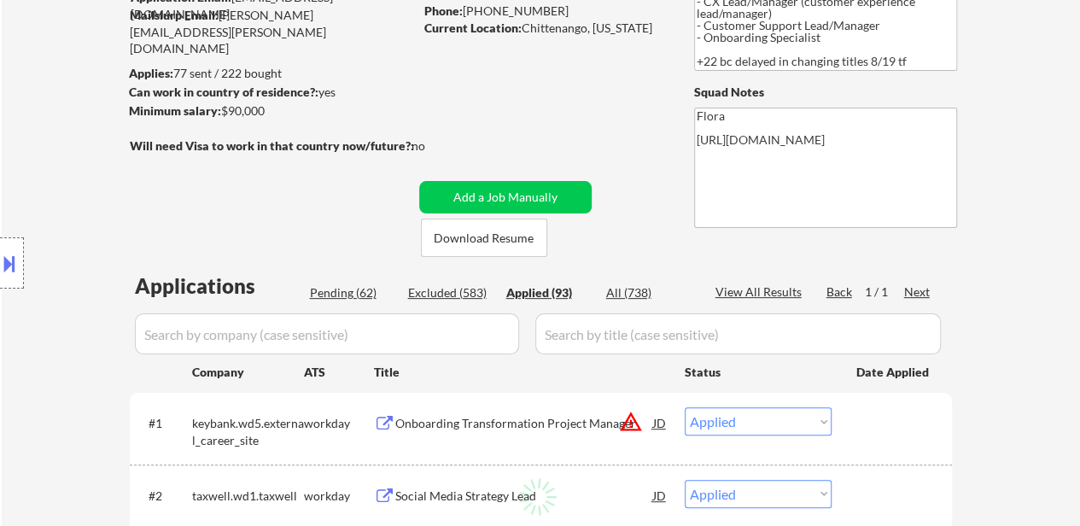
select select ""applied""
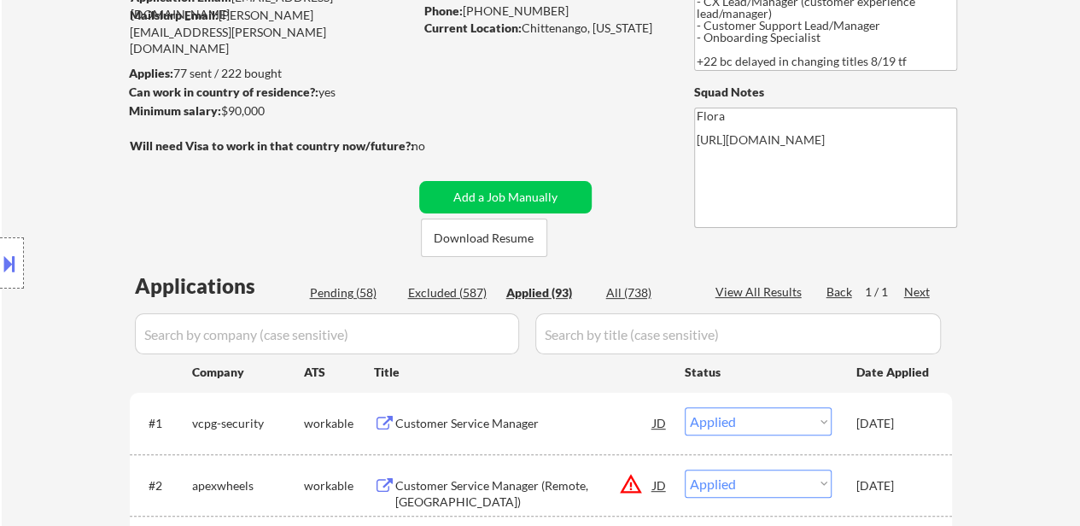
select select ""applied""
